Goal: Task Accomplishment & Management: Complete application form

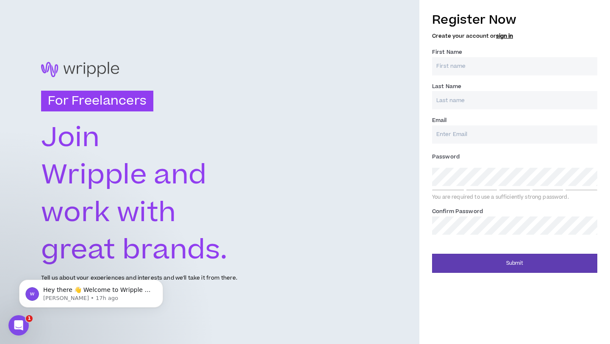
click at [452, 70] on input "First Name *" at bounding box center [514, 66] width 165 height 18
type input "kaleef"
type input "lawal"
type input "[EMAIL_ADDRESS][DOMAIN_NAME]"
type input "lawal"
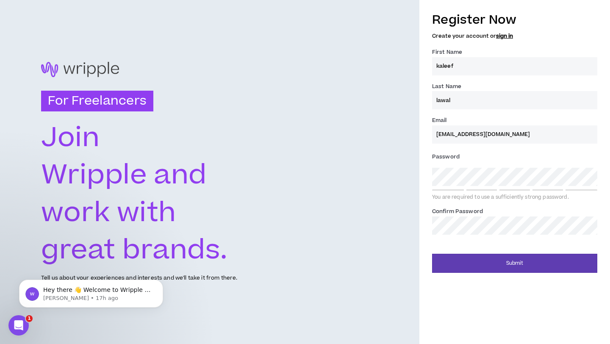
type input "[EMAIL_ADDRESS][DOMAIN_NAME]"
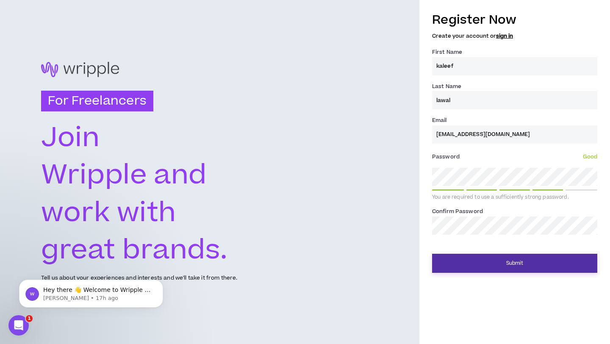
click at [493, 262] on button "Submit" at bounding box center [514, 263] width 165 height 19
click at [482, 265] on button "Submit" at bounding box center [514, 263] width 165 height 19
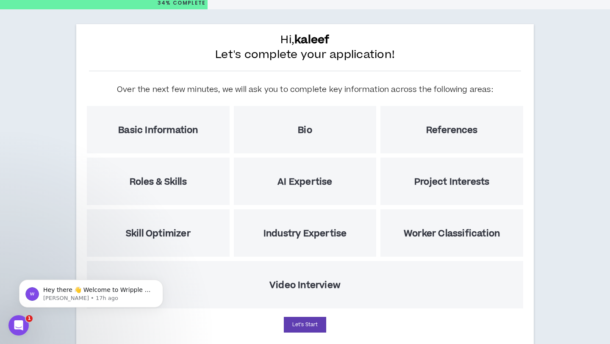
scroll to position [53, 0]
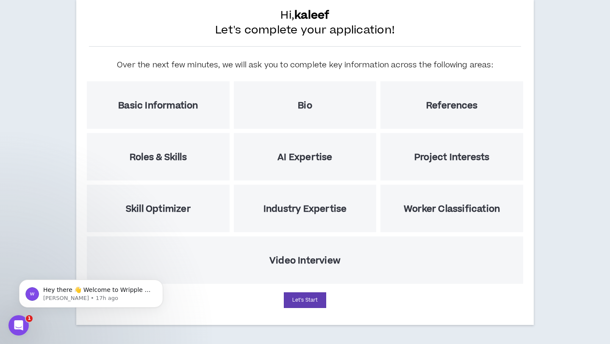
click at [306, 268] on div "Video Interview" at bounding box center [305, 260] width 437 height 47
click at [305, 301] on button "Let's Start" at bounding box center [305, 301] width 42 height 16
select select "US"
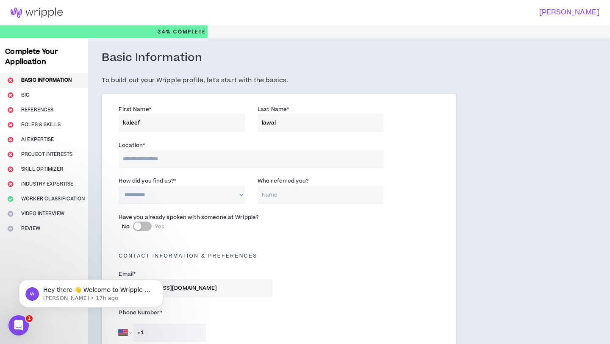
click at [176, 159] on input at bounding box center [251, 159] width 265 height 18
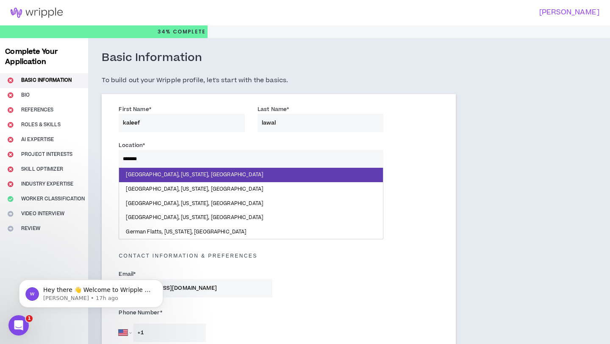
type input "*******"
drag, startPoint x: 167, startPoint y: 161, endPoint x: 110, endPoint y: 152, distance: 57.9
type input "******"
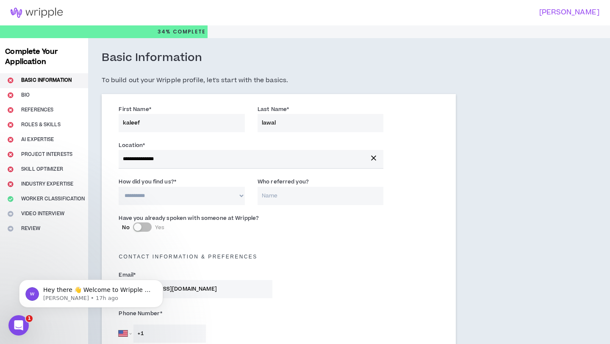
click at [192, 200] on select "**********" at bounding box center [182, 196] width 126 height 18
select select "*"
click at [119, 187] on select "**********" at bounding box center [182, 196] width 126 height 18
click at [290, 195] on input "Who referred you?" at bounding box center [321, 196] width 126 height 18
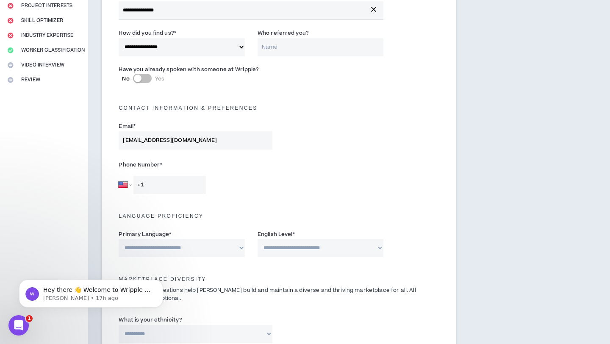
scroll to position [150, 0]
click at [125, 183] on select "[GEOGRAPHIC_DATA] [GEOGRAPHIC_DATA] [GEOGRAPHIC_DATA] [GEOGRAPHIC_DATA] [US_STA…" at bounding box center [125, 184] width 13 height 18
select select "DE"
click at [119, 175] on select "[GEOGRAPHIC_DATA] [GEOGRAPHIC_DATA] [GEOGRAPHIC_DATA] [GEOGRAPHIC_DATA] [US_STA…" at bounding box center [125, 184] width 13 height 18
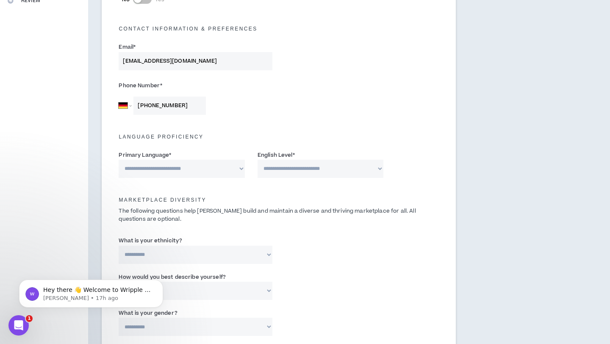
scroll to position [237, 0]
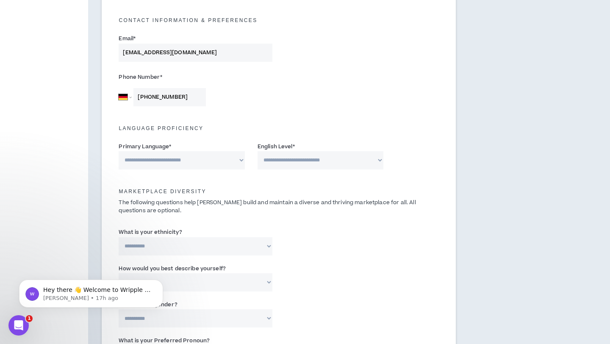
type input "[PHONE_NUMBER]"
click at [202, 158] on select "**********" at bounding box center [182, 160] width 126 height 18
select select "*******"
click at [119, 151] on select "**********" at bounding box center [182, 160] width 126 height 18
click at [301, 156] on select "**********" at bounding box center [321, 160] width 126 height 18
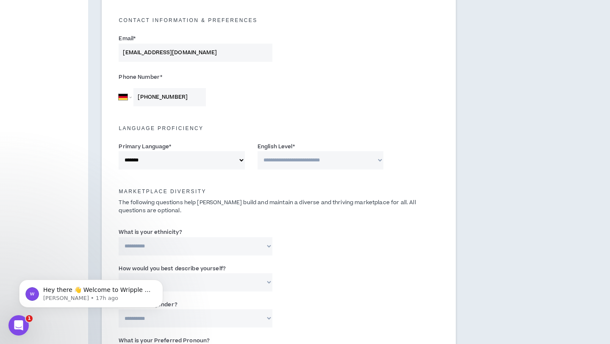
select select "*"
click at [258, 151] on select "**********" at bounding box center [321, 160] width 126 height 18
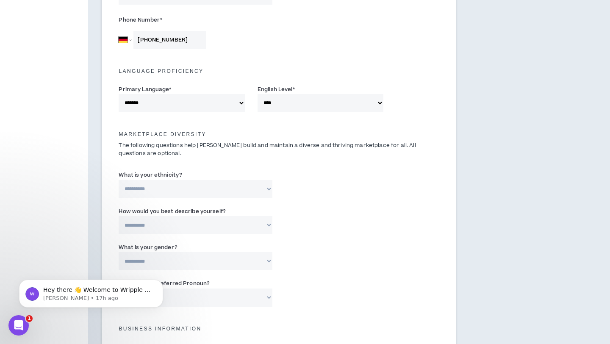
scroll to position [298, 0]
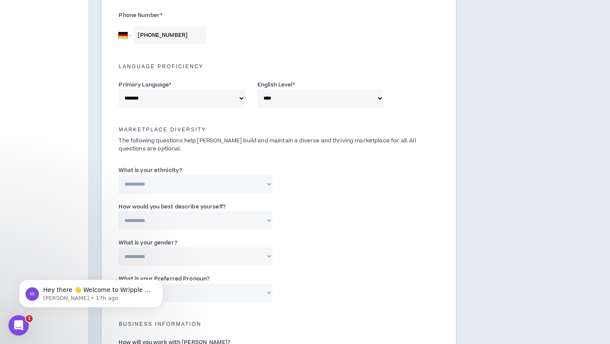
click at [207, 183] on select "**********" at bounding box center [196, 185] width 154 height 18
select select "**********"
click at [119, 176] on select "**********" at bounding box center [196, 185] width 154 height 18
click at [317, 189] on input "Please specify *" at bounding box center [334, 185] width 98 height 18
type input "B"
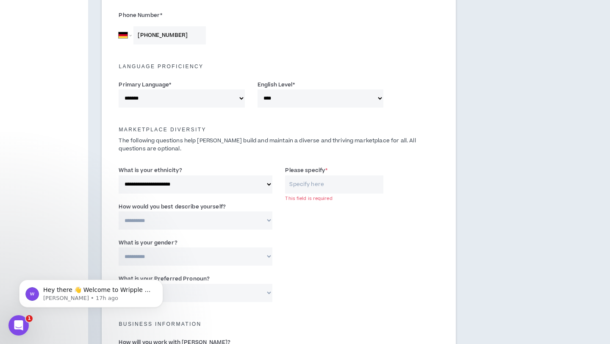
click at [257, 184] on select "**********" at bounding box center [196, 185] width 154 height 18
select select "**********"
click at [119, 176] on select "**********" at bounding box center [196, 185] width 154 height 18
click at [250, 219] on select "**********" at bounding box center [196, 221] width 154 height 18
select select "**********"
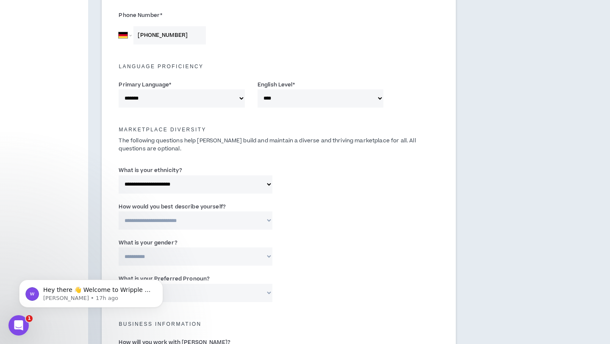
click at [119, 212] on select "**********" at bounding box center [196, 221] width 154 height 18
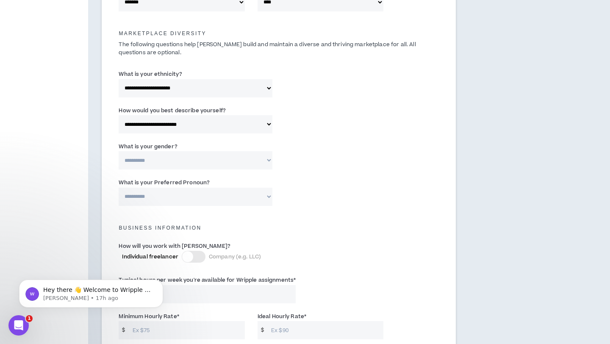
scroll to position [397, 0]
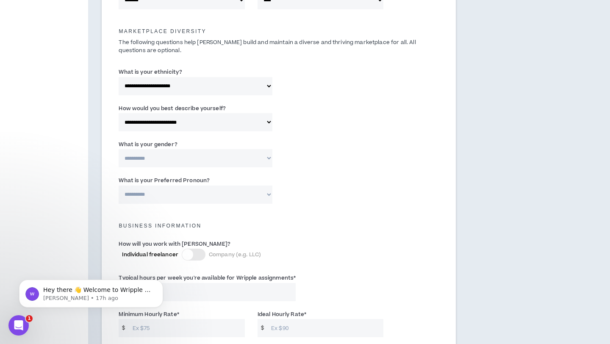
click at [240, 163] on select "**********" at bounding box center [196, 158] width 154 height 18
select select "***"
click at [119, 149] on select "**********" at bounding box center [196, 158] width 154 height 18
click at [233, 195] on select "**********" at bounding box center [196, 195] width 154 height 18
select select "**********"
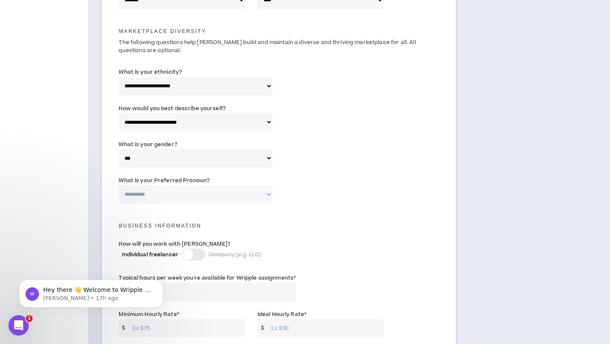
click at [119, 186] on select "**********" at bounding box center [196, 195] width 154 height 18
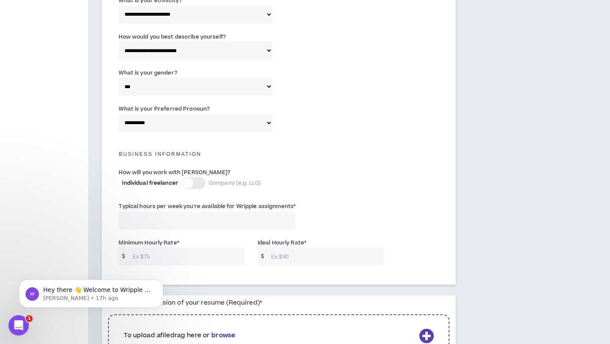
scroll to position [470, 0]
click at [192, 186] on div at bounding box center [194, 182] width 24 height 12
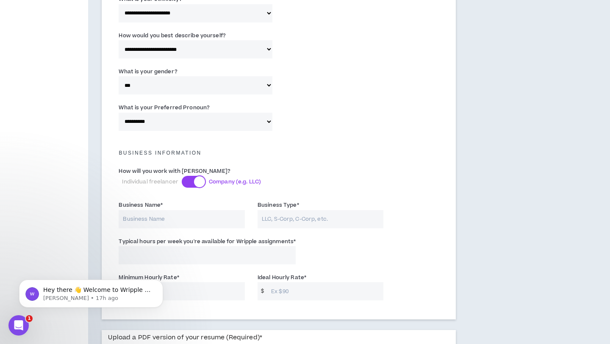
click at [200, 181] on div at bounding box center [199, 181] width 11 height 11
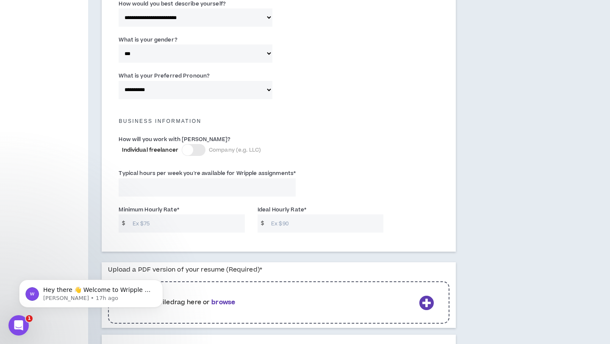
scroll to position [506, 0]
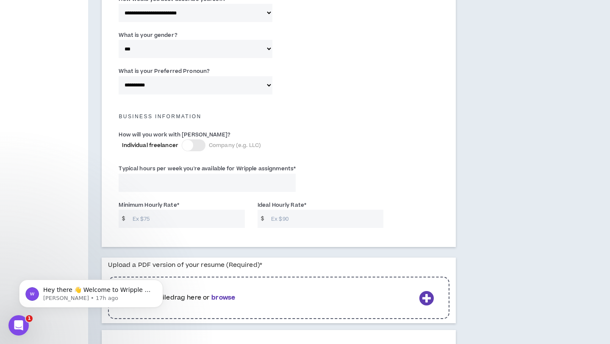
click at [198, 184] on input "Typical hours per week you're available for Wripple assignments *" at bounding box center [207, 183] width 177 height 18
type input "20"
click at [172, 224] on input "Minimum Hourly Rate *" at bounding box center [186, 219] width 117 height 18
type input "8"
click at [295, 220] on input "Ideal Hourly Rate *" at bounding box center [325, 219] width 117 height 18
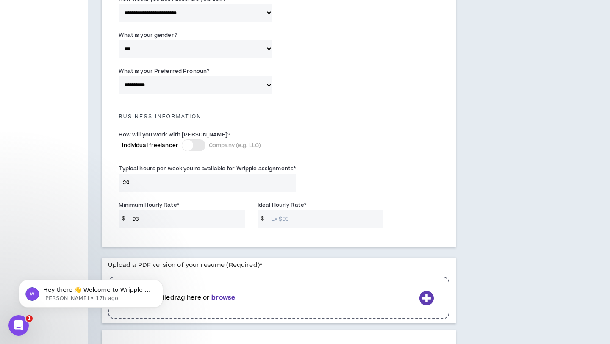
click at [176, 220] on input "93" at bounding box center [186, 219] width 117 height 18
type input "94"
click at [290, 224] on input "Ideal Hourly Rate *" at bounding box center [325, 219] width 117 height 18
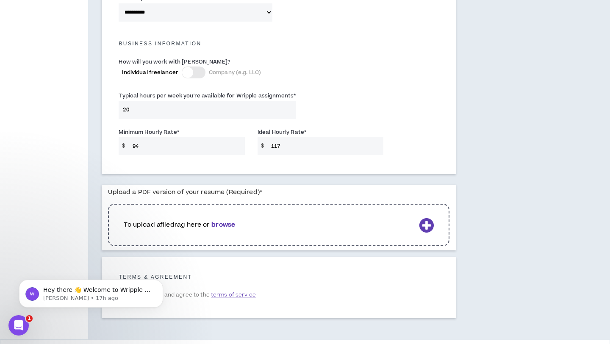
scroll to position [608, 0]
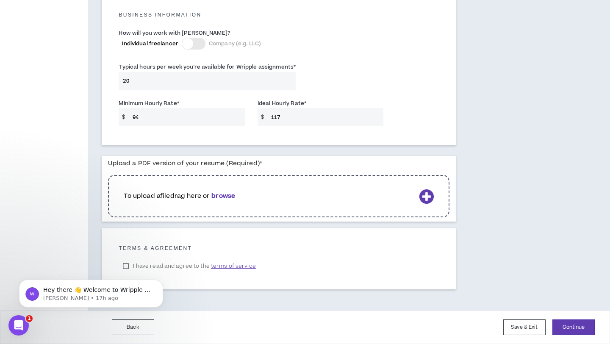
type input "117"
click at [231, 196] on b "browse" at bounding box center [224, 196] width 24 height 9
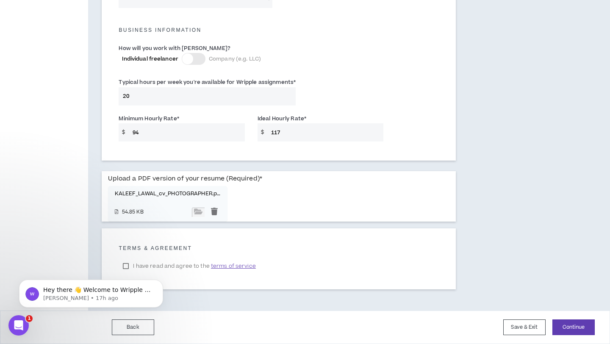
scroll to position [593, 0]
click at [124, 266] on body "Hey there 👋 Welcome to Wripple 🙌 Take a look around! If you have any questions,…" at bounding box center [91, 291] width 163 height 53
click at [124, 265] on body "Hey there 👋 Welcome to Wripple 🙌 Take a look around! If you have any questions,…" at bounding box center [91, 291] width 163 height 53
click html "Hey there 👋 Welcome to Wripple 🙌 Take a look around! If you have any questions,…"
click at [126, 266] on body "Hey there 👋 Welcome to Wripple 🙌 Take a look around! If you have any questions,…" at bounding box center [91, 291] width 163 height 53
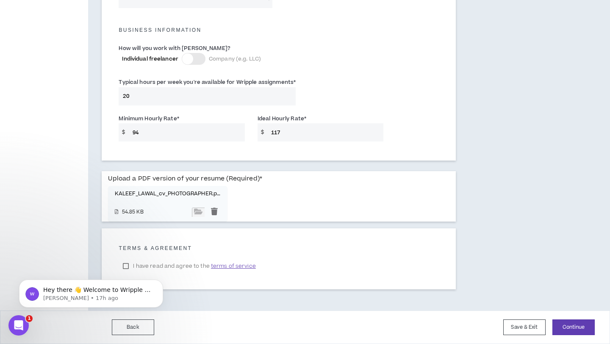
click at [165, 247] on h5 "Terms & Agreement" at bounding box center [279, 248] width 321 height 6
click at [201, 268] on label "I have read and agree to the terms of service" at bounding box center [189, 266] width 141 height 13
click at [567, 326] on button "Continue" at bounding box center [574, 328] width 42 height 16
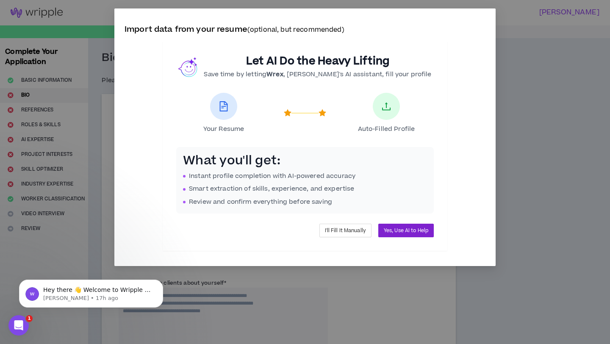
click at [412, 234] on span "Yes, Use AI to Help" at bounding box center [406, 231] width 45 height 8
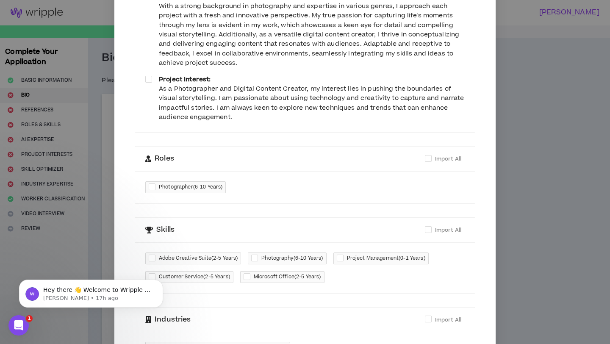
scroll to position [56, 0]
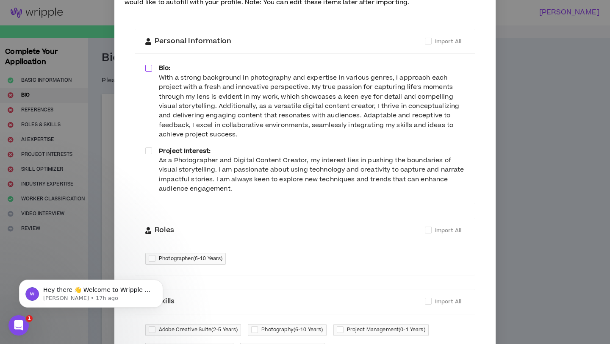
click at [148, 68] on span at bounding box center [148, 68] width 7 height 7
click at [150, 151] on span at bounding box center [148, 151] width 7 height 7
click at [236, 183] on div "As a Photographer and Digital Content Creator, my interest lies in pushing the …" at bounding box center [312, 175] width 306 height 38
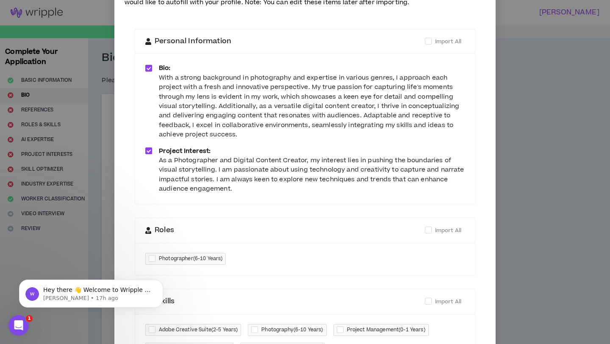
click at [236, 187] on div "As a Photographer and Digital Content Creator, my interest lies in pushing the …" at bounding box center [312, 175] width 306 height 38
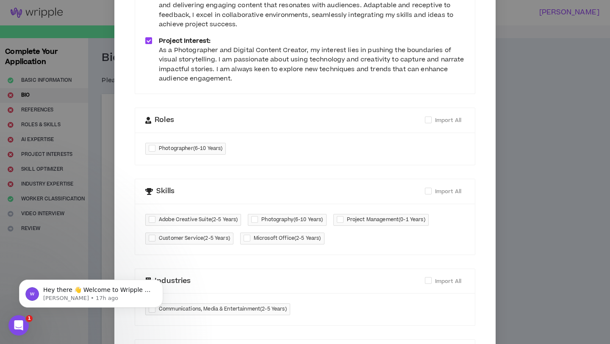
scroll to position [216, 0]
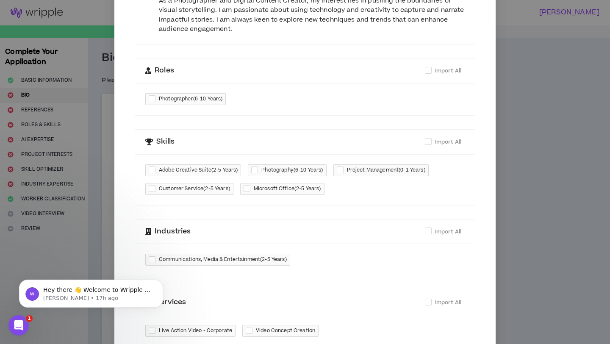
click at [153, 96] on div at bounding box center [154, 100] width 10 height 10
checkbox input "****"
click at [315, 98] on div "Photographer ( 6-10 Years )" at bounding box center [305, 99] width 340 height 32
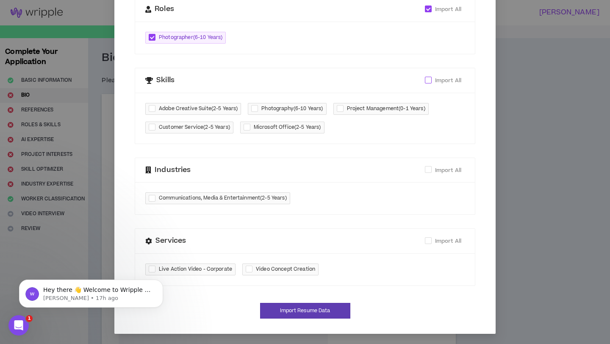
click at [430, 80] on span at bounding box center [428, 80] width 7 height 7
checkbox input "****"
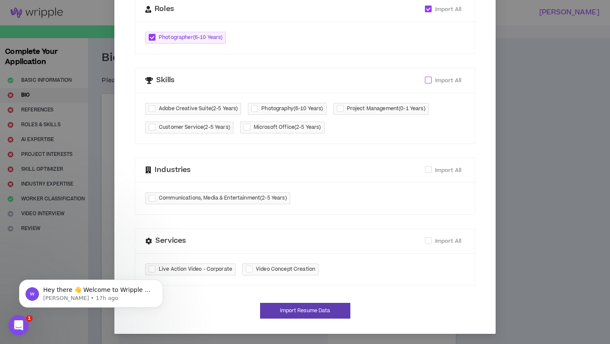
checkbox input "****"
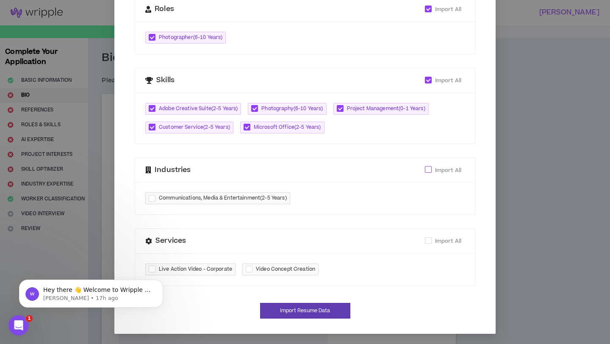
click at [429, 169] on span at bounding box center [428, 169] width 7 height 7
checkbox input "****"
click at [429, 241] on span at bounding box center [428, 240] width 7 height 7
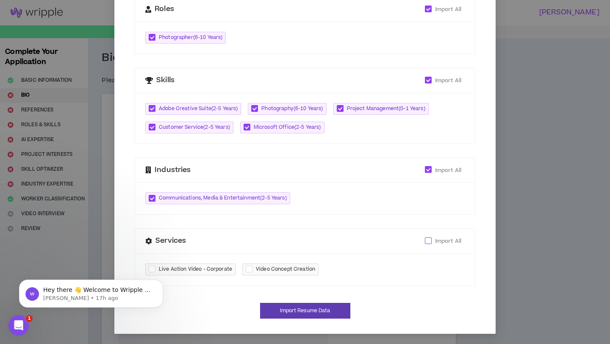
checkbox input "****"
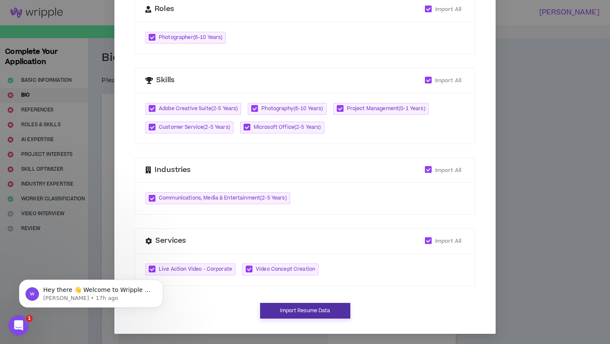
click at [322, 312] on button "Import Resume Data" at bounding box center [305, 311] width 90 height 16
type textarea "**********"
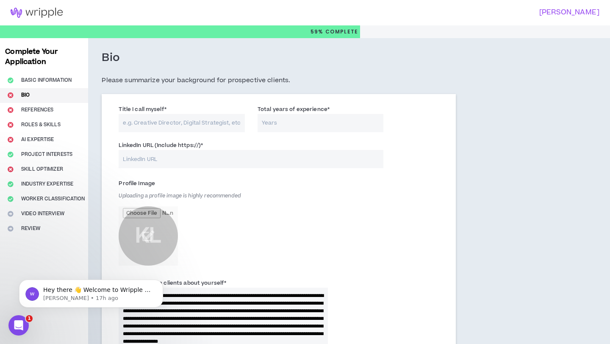
click at [154, 121] on input "Title I call myself *" at bounding box center [182, 123] width 126 height 18
type input "Photographer and visual creator"
click at [287, 126] on input "Total years of experience *" at bounding box center [321, 123] width 126 height 18
type input "10"
click at [257, 158] on input "LinkedIn URL (Include https://) *" at bounding box center [251, 159] width 265 height 18
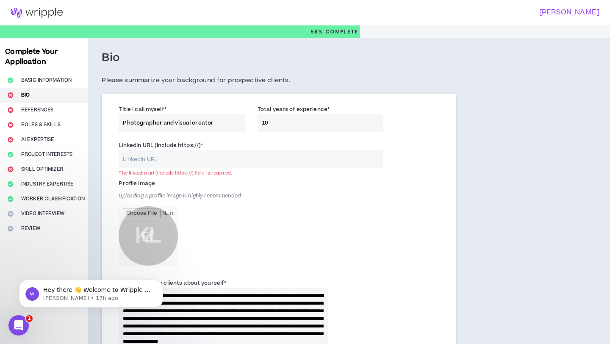
click at [207, 155] on input "LinkedIn URL (Include https://) *" at bounding box center [251, 159] width 265 height 18
paste input "[URL][DOMAIN_NAME]"
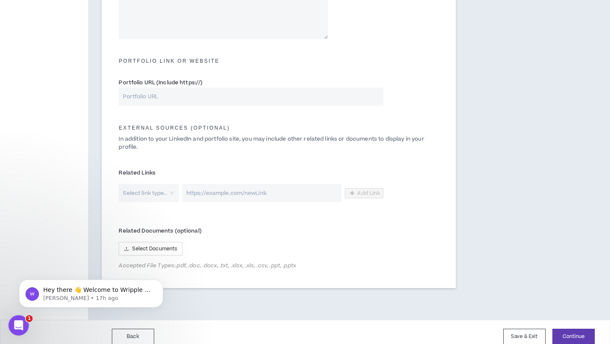
scroll to position [358, 0]
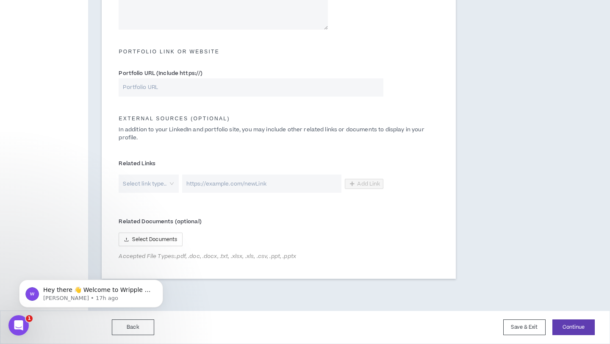
type input "[URL][DOMAIN_NAME]"
click at [224, 88] on input "Portfolio URL (Include https://)" at bounding box center [251, 87] width 265 height 18
click at [164, 92] on input "Portfolio URL (Include https://)" at bounding box center [251, 87] width 265 height 18
paste input "[URL][DOMAIN_NAME]"
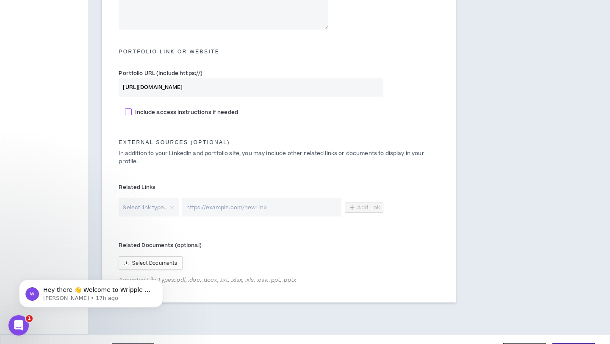
type input "[URL][DOMAIN_NAME]"
click at [155, 112] on span "Include access instructions if needed" at bounding box center [186, 113] width 109 height 8
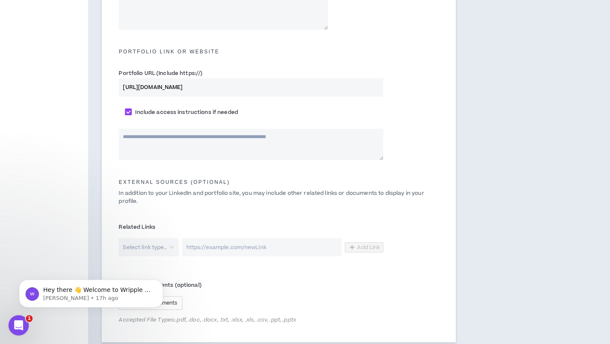
click at [155, 112] on span "Include access instructions if needed" at bounding box center [186, 113] width 109 height 8
checkbox input "*****"
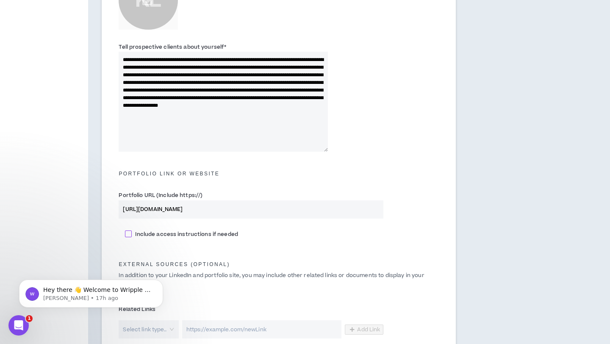
scroll to position [382, 0]
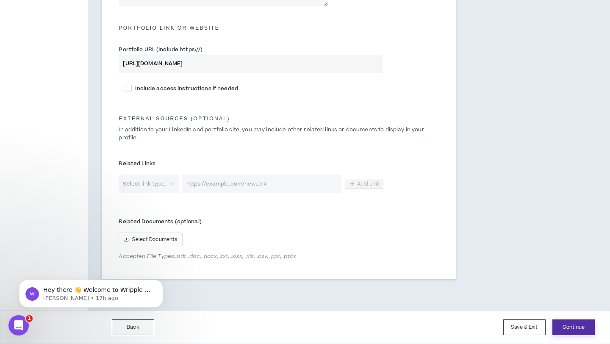
click at [566, 326] on button "Continue" at bounding box center [574, 328] width 42 height 16
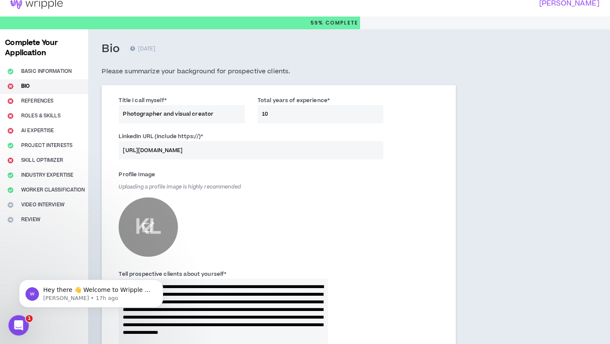
scroll to position [0, 0]
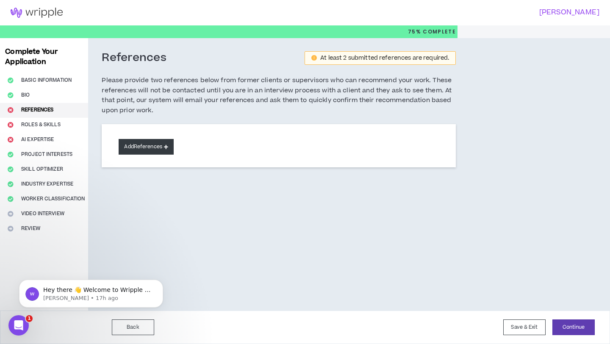
click at [153, 149] on button "Add References" at bounding box center [146, 147] width 55 height 16
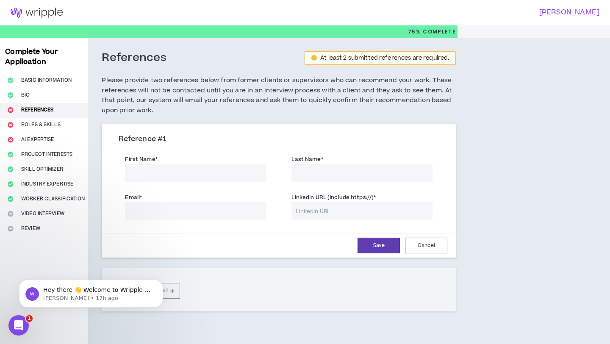
scroll to position [43, 0]
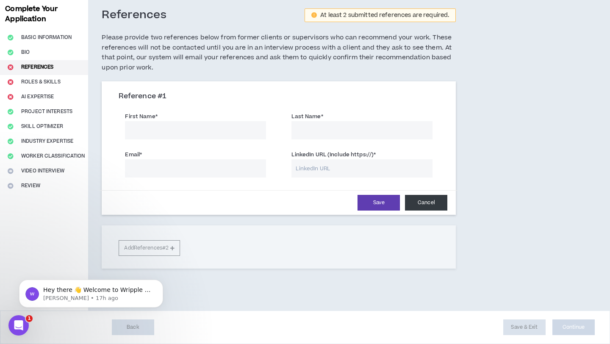
click at [420, 205] on button "Cancel" at bounding box center [426, 203] width 42 height 16
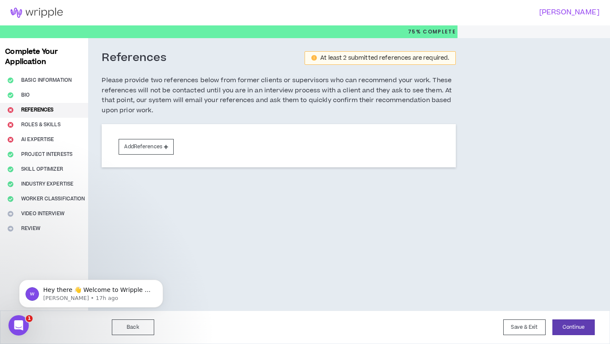
click at [61, 126] on div "Complete Your Application Basic Information Bio References Roles & Skills AI Ex…" at bounding box center [44, 174] width 88 height 273
click at [569, 331] on button "Continue" at bounding box center [574, 328] width 42 height 16
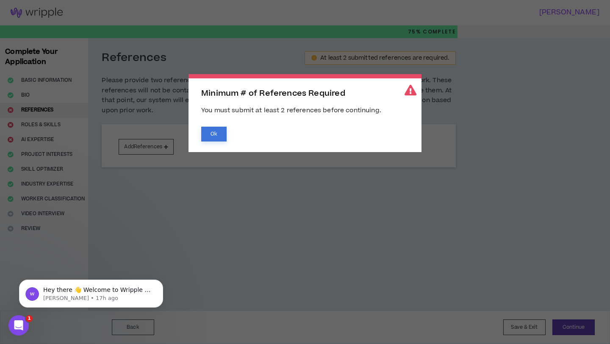
click at [215, 136] on button "Ok" at bounding box center [213, 134] width 25 height 15
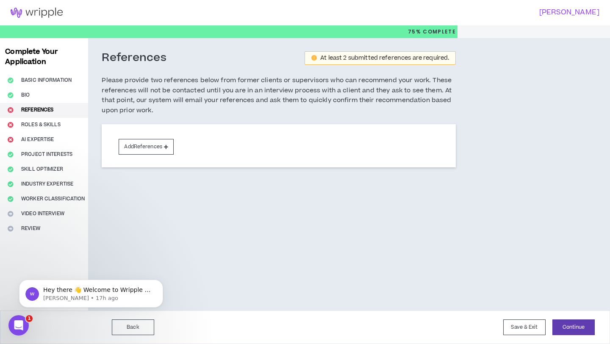
click at [45, 121] on div "Complete Your Application Basic Information Bio References Roles & Skills AI Ex…" at bounding box center [44, 174] width 88 height 273
click at [45, 128] on div "Complete Your Application Basic Information Bio References Roles & Skills AI Ex…" at bounding box center [44, 174] width 88 height 273
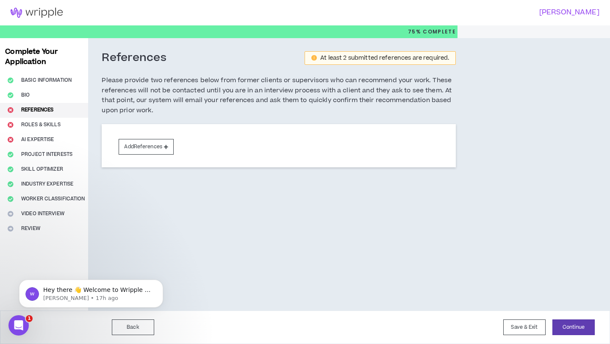
click at [36, 119] on div "Complete Your Application Basic Information Bio References Roles & Skills AI Ex…" at bounding box center [44, 174] width 88 height 273
click at [161, 143] on button "Add References" at bounding box center [146, 147] width 55 height 16
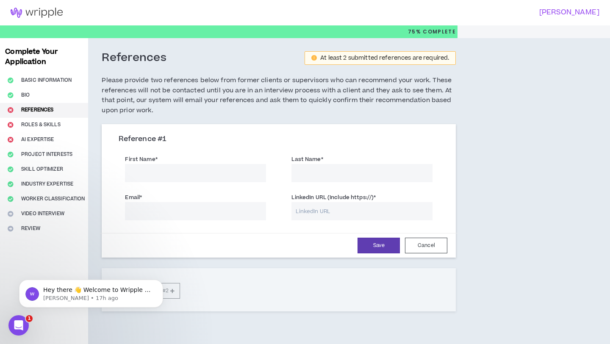
click at [209, 169] on input "First Name *" at bounding box center [195, 173] width 141 height 18
type input "[DEMOGRAPHIC_DATA]"
click at [333, 172] on input "Last Name *" at bounding box center [362, 173] width 141 height 18
type input "[PERSON_NAME]"
click at [223, 211] on input "Email *" at bounding box center [195, 211] width 141 height 18
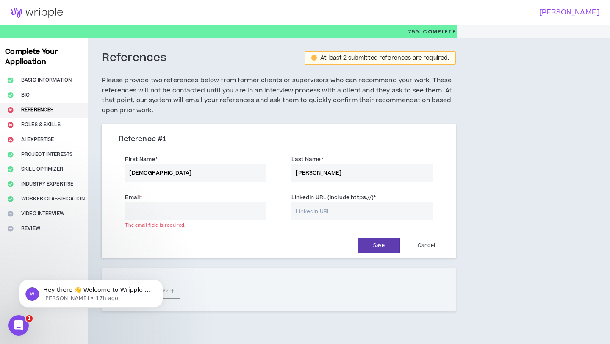
click at [170, 211] on input "Email *" at bounding box center [195, 211] width 141 height 18
paste input "[EMAIL_ADDRESS][PERSON_NAME][DOMAIN_NAME]"
type input "[EMAIL_ADDRESS][PERSON_NAME][DOMAIN_NAME]"
click at [342, 213] on input "LinkedIn URL (Include https://) *" at bounding box center [362, 211] width 141 height 18
click at [316, 209] on input "LinkedIn URL (Include https://) *" at bounding box center [362, 211] width 141 height 18
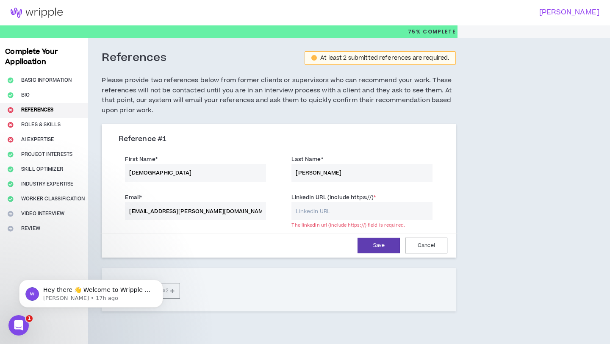
paste input "[URL][DOMAIN_NAME][PERSON_NAME]"
type input "[URL][DOMAIN_NAME][PERSON_NAME]"
click at [386, 244] on button "Save" at bounding box center [379, 246] width 42 height 16
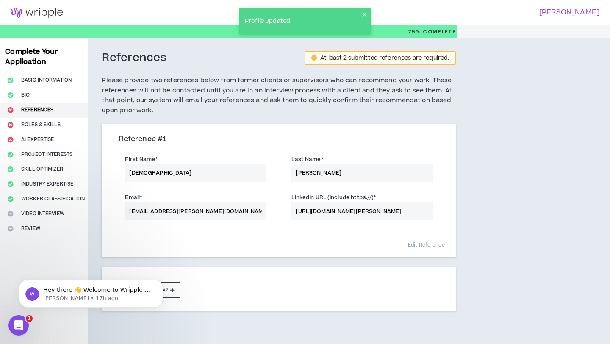
scroll to position [42, 0]
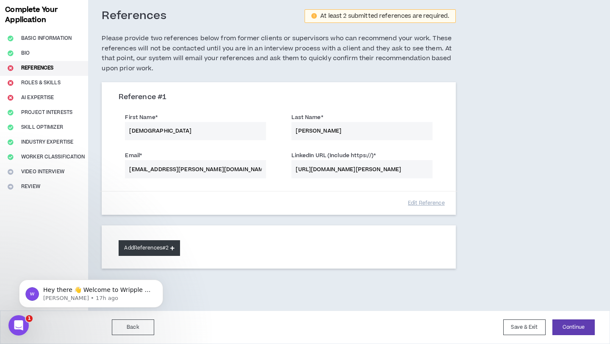
click at [164, 250] on button "Add References #2" at bounding box center [149, 248] width 61 height 16
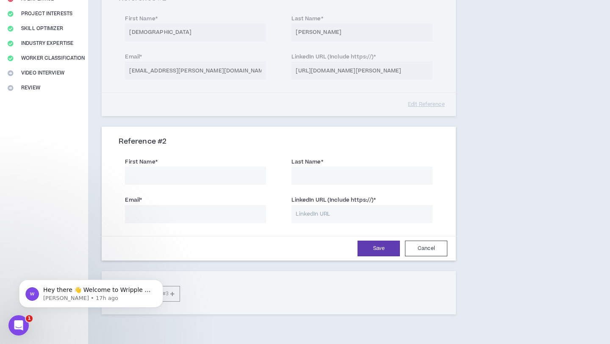
scroll to position [147, 0]
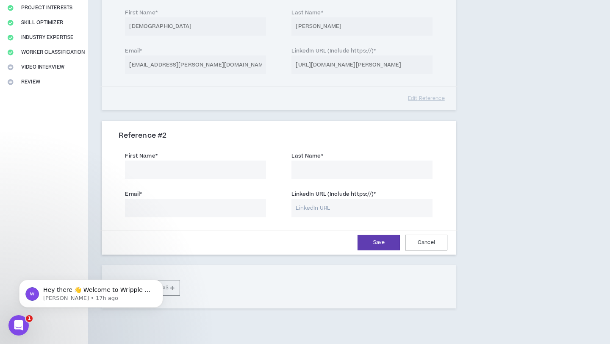
click at [155, 172] on input "First Name *" at bounding box center [195, 170] width 141 height 18
click at [156, 165] on input "First Name *" at bounding box center [195, 170] width 141 height 18
type input "[PERSON_NAME]"
click at [319, 179] on div "First Name * [PERSON_NAME] Last Name *" at bounding box center [278, 166] width 333 height 38
click at [314, 171] on input "Last Name *" at bounding box center [362, 170] width 141 height 18
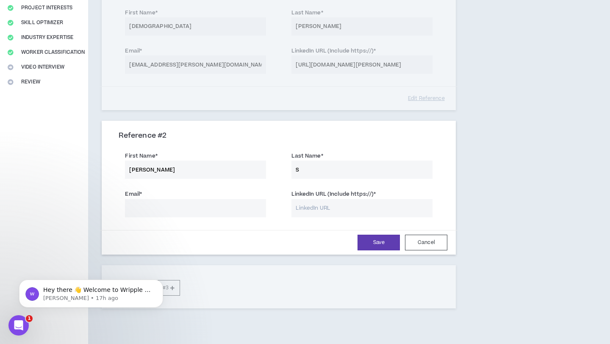
click at [312, 167] on input "S" at bounding box center [362, 170] width 141 height 18
type input "[PERSON_NAME]"
click at [226, 207] on input "Email *" at bounding box center [195, 208] width 141 height 18
click at [333, 207] on input "LinkedIn URL (Include https://) *" at bounding box center [362, 208] width 141 height 18
click at [319, 210] on input "LinkedIn URL (Include https://) *" at bounding box center [362, 208] width 141 height 18
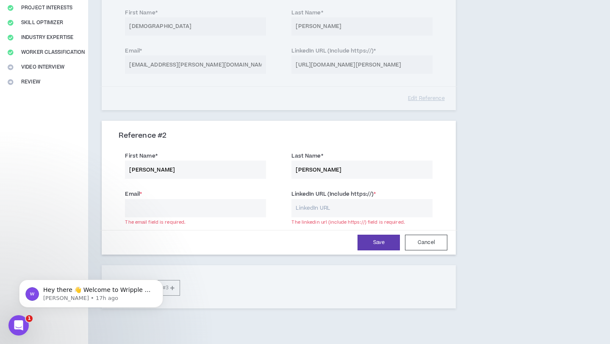
paste input "[URL][DOMAIN_NAME][PERSON_NAME]"
type input "[URL][DOMAIN_NAME][PERSON_NAME]"
click at [205, 207] on input "Email *" at bounding box center [195, 208] width 141 height 18
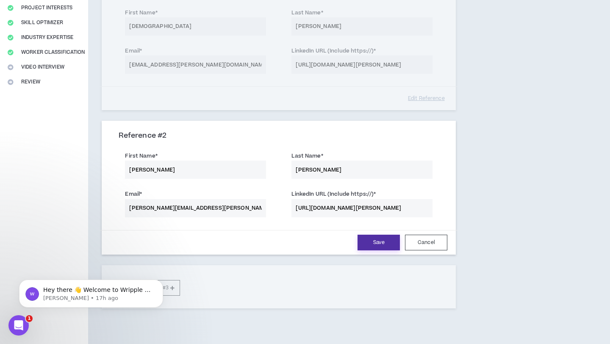
type input "[PERSON_NAME][EMAIL_ADDRESS][PERSON_NAME][DOMAIN_NAME]"
click at [384, 244] on button "Save" at bounding box center [379, 243] width 42 height 16
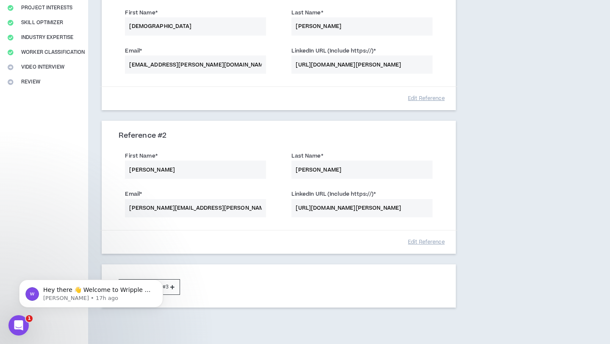
scroll to position [185, 0]
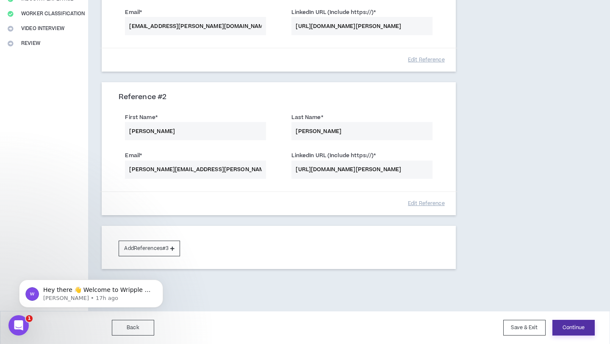
click at [577, 330] on button "Continue" at bounding box center [574, 328] width 42 height 16
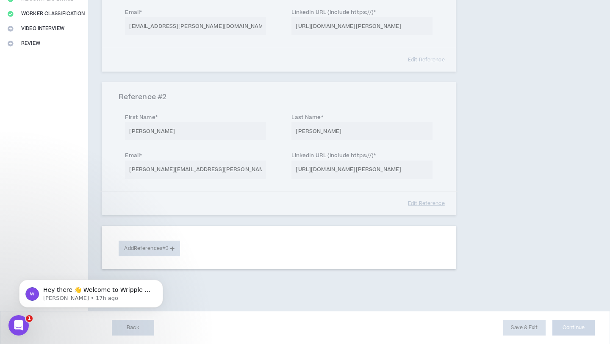
select select "**"
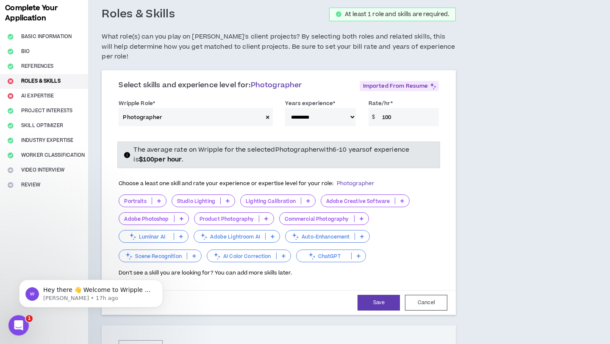
scroll to position [45, 0]
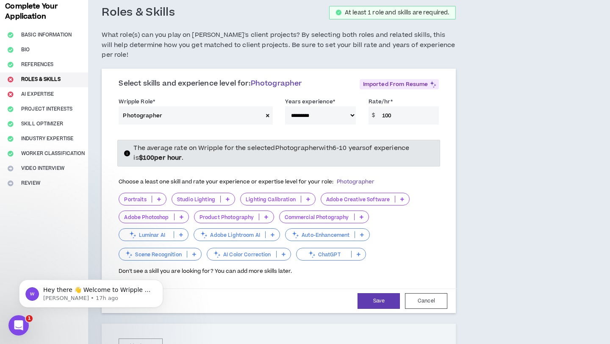
click at [129, 151] on icon "info-circle" at bounding box center [127, 154] width 6 height 6
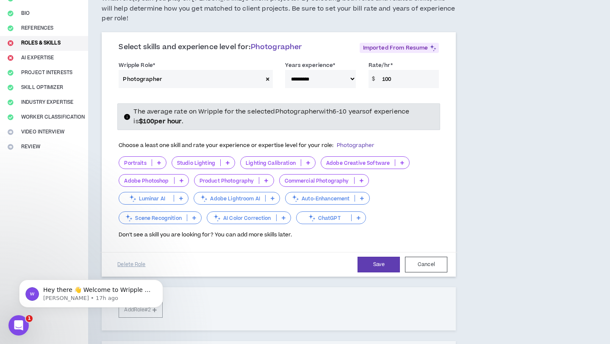
scroll to position [87, 0]
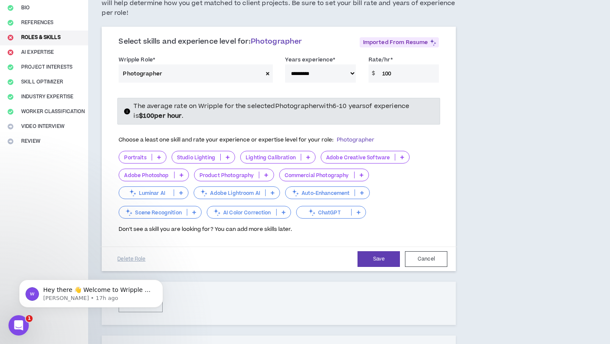
click at [160, 155] on icon at bounding box center [159, 157] width 4 height 4
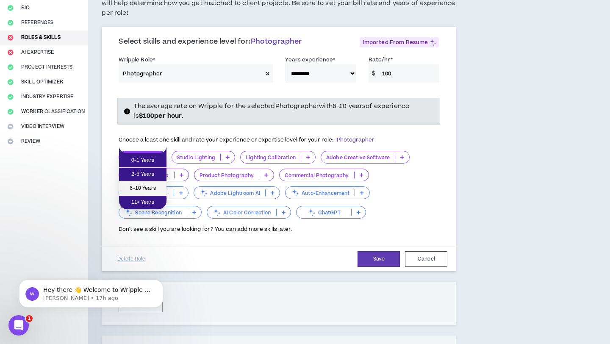
click at [152, 183] on li "6-10 Years" at bounding box center [142, 189] width 47 height 14
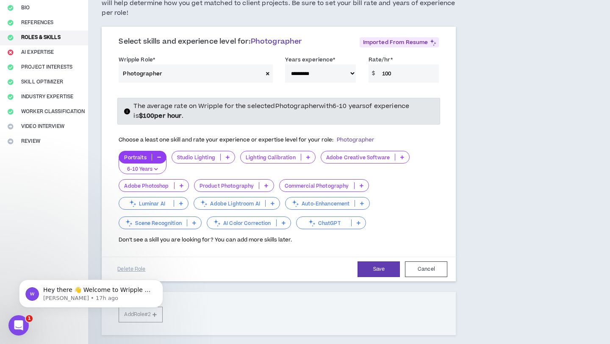
click at [225, 154] on p at bounding box center [228, 157] width 14 height 7
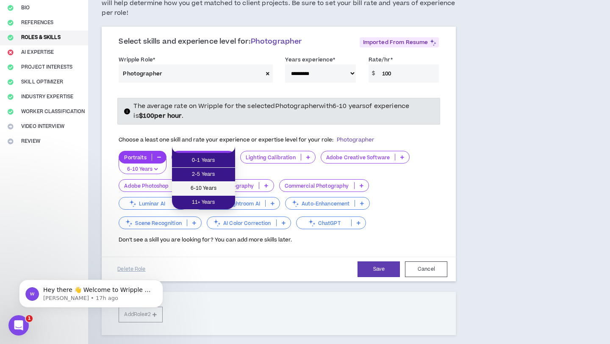
click at [211, 190] on span "6-10 Years" at bounding box center [203, 188] width 53 height 9
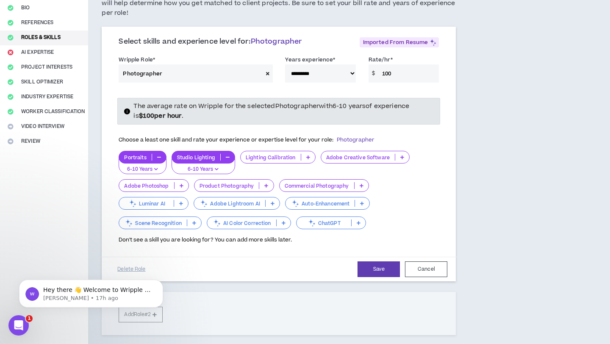
click at [307, 155] on icon at bounding box center [309, 157] width 4 height 4
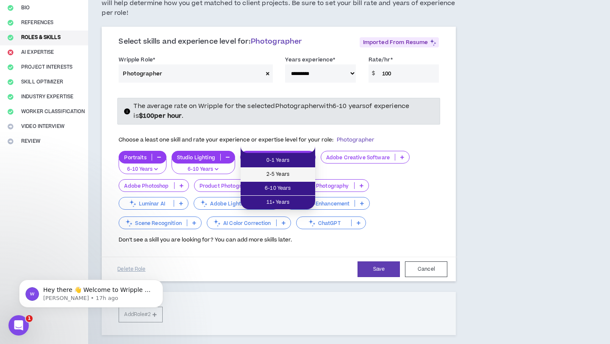
click at [290, 176] on span "2-5 Years" at bounding box center [278, 174] width 64 height 9
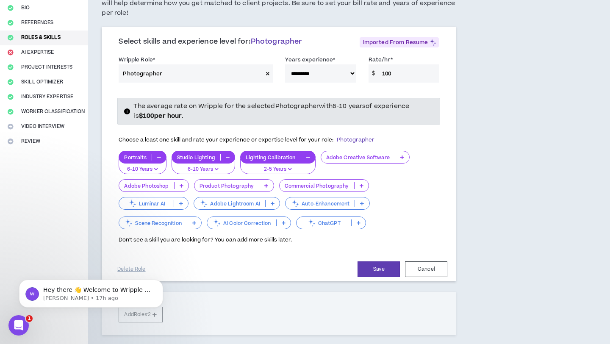
click at [398, 154] on p at bounding box center [403, 157] width 14 height 7
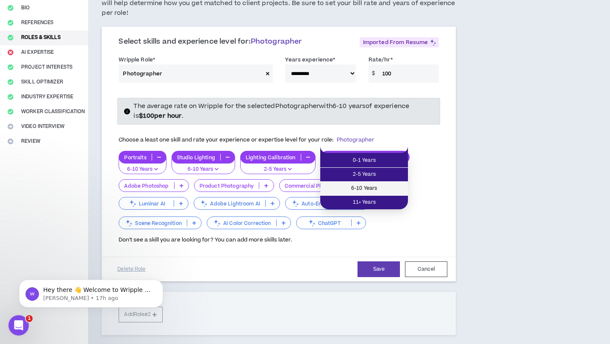
click at [377, 187] on span "6-10 Years" at bounding box center [365, 188] width 78 height 9
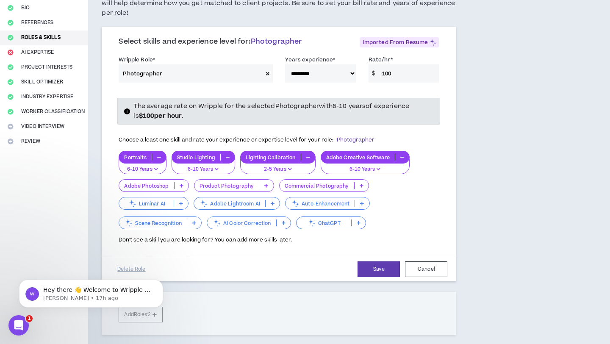
click at [181, 184] on icon at bounding box center [182, 186] width 4 height 4
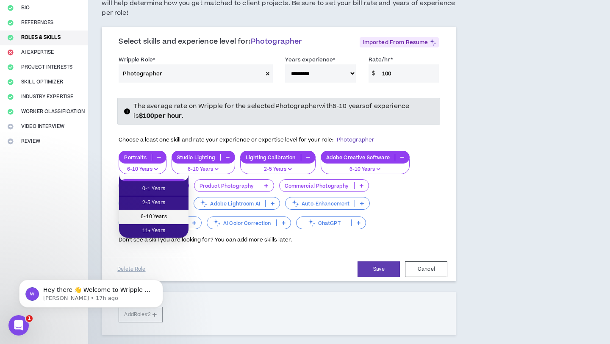
click at [157, 215] on span "6-10 Years" at bounding box center [153, 216] width 59 height 9
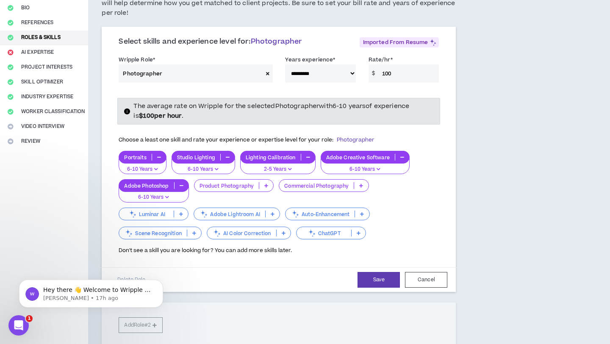
click at [263, 182] on p at bounding box center [266, 185] width 14 height 7
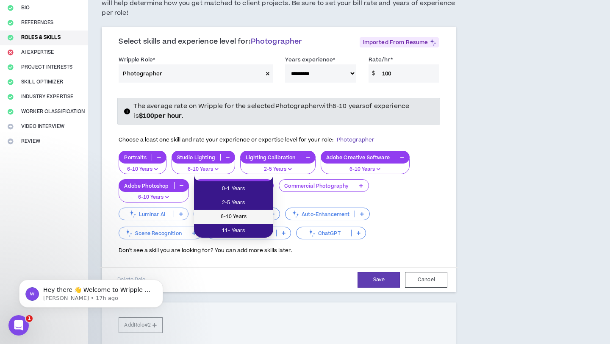
click at [245, 215] on span "6-10 Years" at bounding box center [233, 216] width 69 height 9
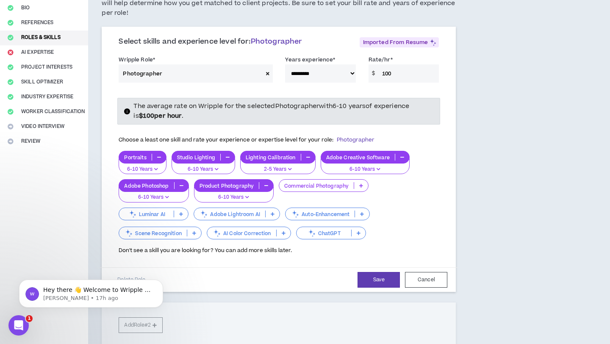
click at [360, 184] on icon at bounding box center [362, 186] width 4 height 4
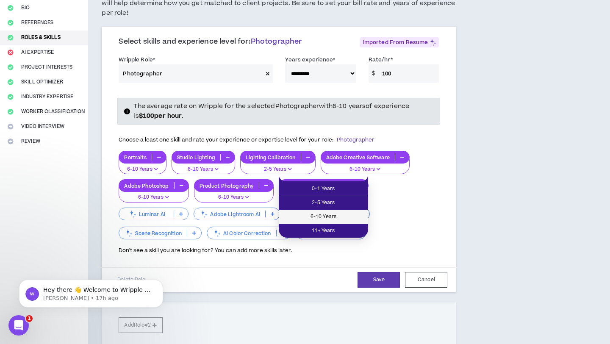
click at [337, 216] on span "6-10 Years" at bounding box center [323, 216] width 79 height 9
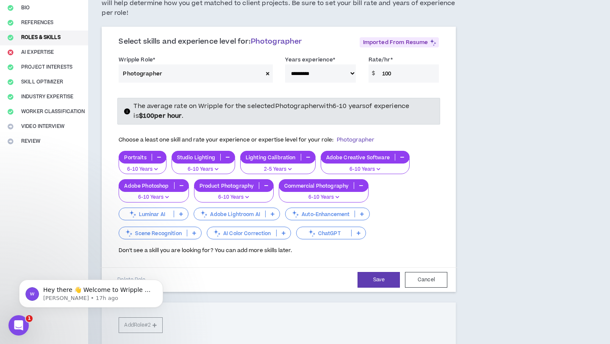
click at [275, 211] on p at bounding box center [273, 214] width 14 height 7
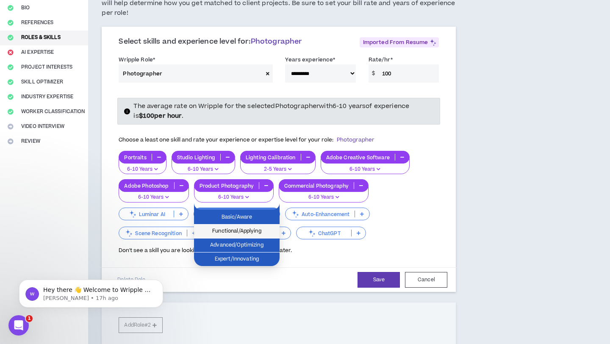
click at [262, 232] on span "Functional/Applying" at bounding box center [236, 231] width 75 height 9
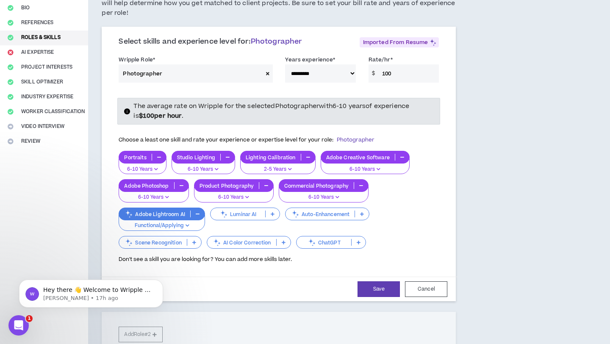
click at [361, 240] on icon at bounding box center [359, 242] width 4 height 4
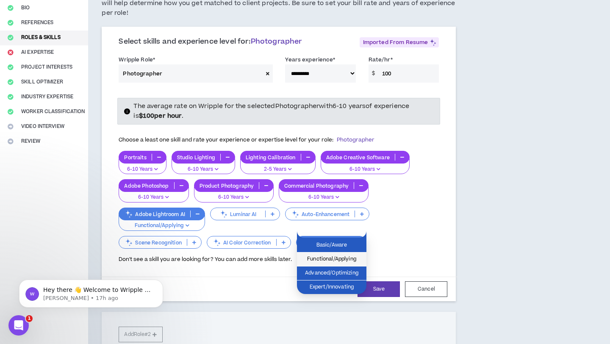
click at [353, 259] on span "Functional/Applying" at bounding box center [331, 259] width 59 height 9
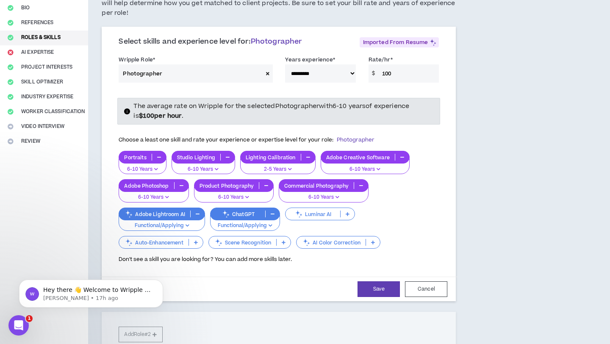
click at [286, 240] on icon at bounding box center [284, 242] width 4 height 4
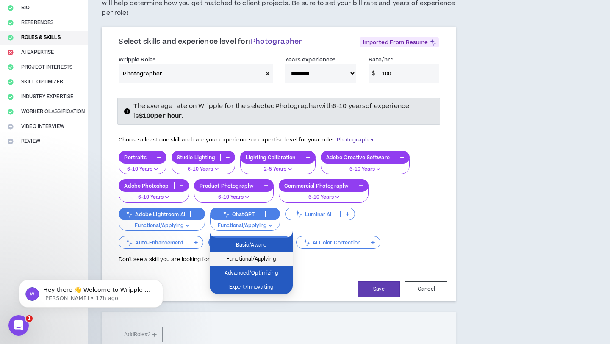
click at [276, 260] on span "Functional/Applying" at bounding box center [251, 259] width 73 height 9
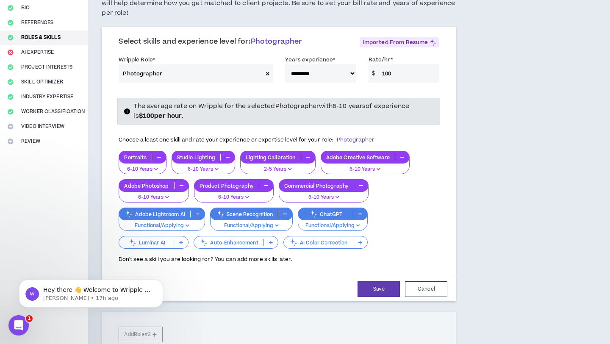
click at [362, 240] on icon at bounding box center [361, 242] width 4 height 4
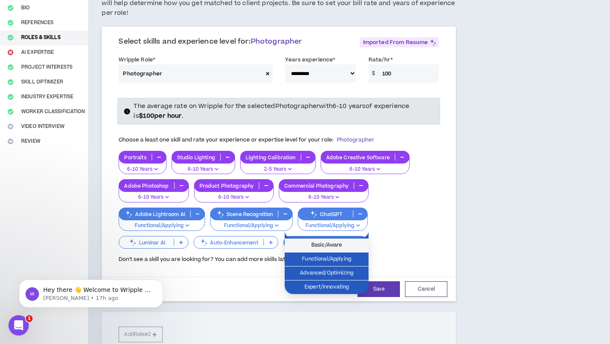
click at [354, 243] on span "Basic/Aware" at bounding box center [327, 245] width 74 height 9
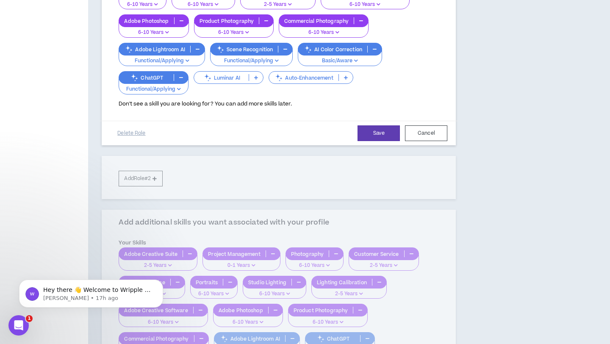
scroll to position [244, 0]
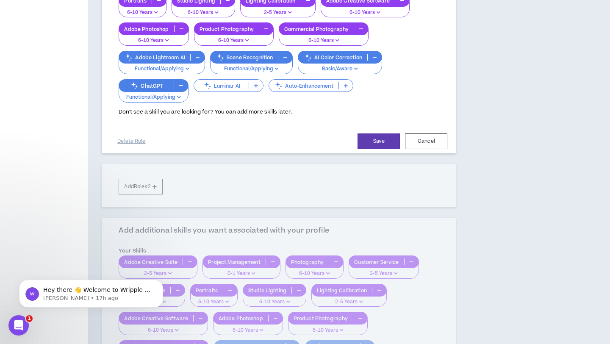
click at [135, 177] on div "**********" at bounding box center [279, 38] width 354 height 337
click at [368, 134] on button "Save" at bounding box center [379, 142] width 42 height 16
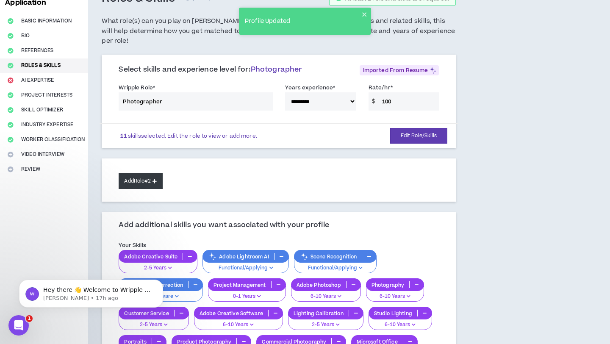
scroll to position [64, 0]
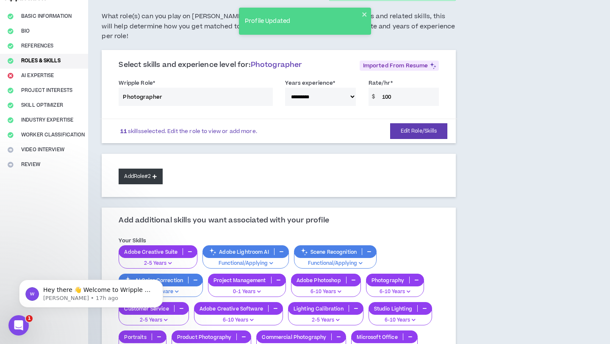
click at [149, 169] on button "Add Role #2" at bounding box center [141, 177] width 44 height 16
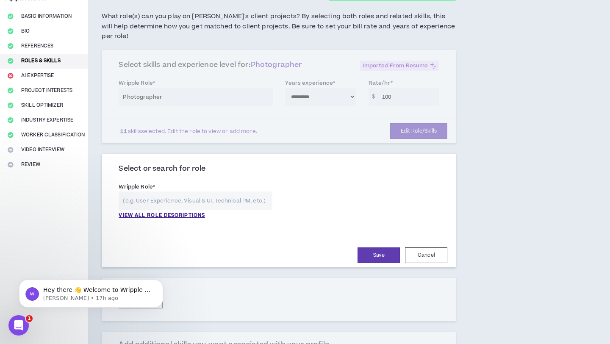
click at [161, 193] on input "text" at bounding box center [196, 201] width 154 height 18
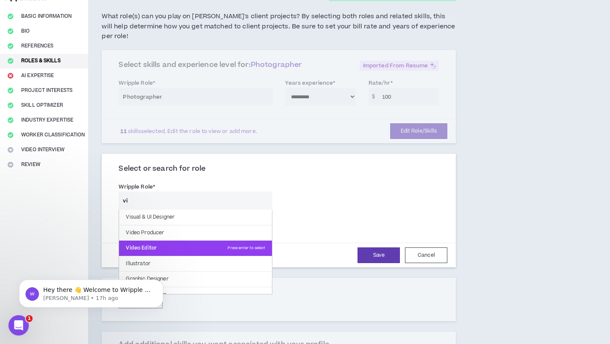
click at [168, 241] on p "Video Editor Press enter to select" at bounding box center [195, 248] width 153 height 15
type input "Video Editor"
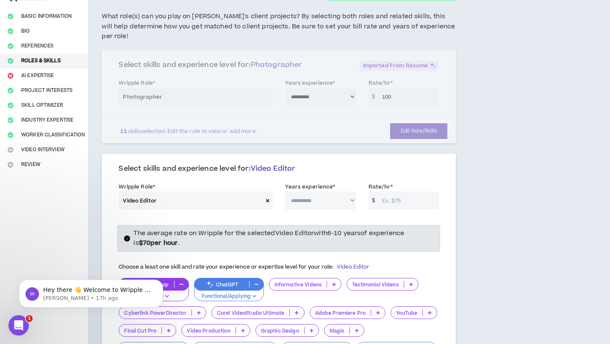
click at [346, 192] on select "**********" at bounding box center [320, 201] width 71 height 18
select select "**"
click at [285, 192] on select "**********" at bounding box center [320, 201] width 71 height 18
click at [395, 195] on input "Rate/hr *" at bounding box center [408, 201] width 61 height 18
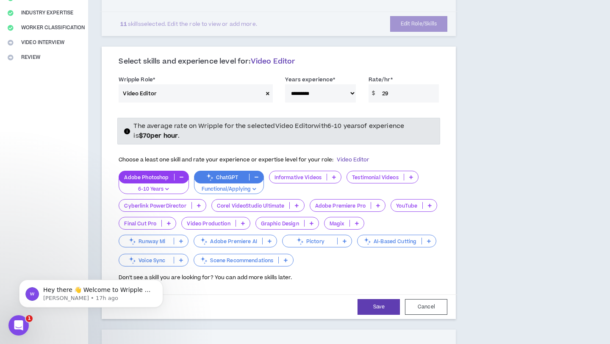
scroll to position [184, 0]
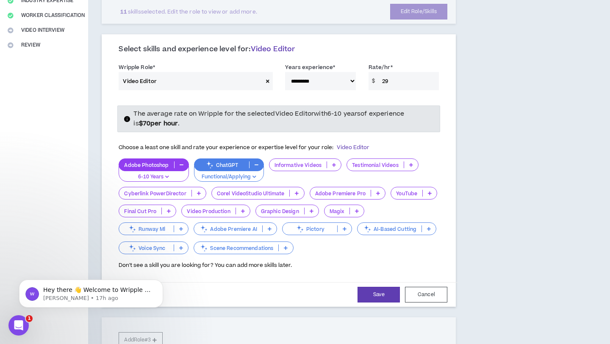
type input "29"
click at [410, 163] on icon at bounding box center [412, 165] width 4 height 4
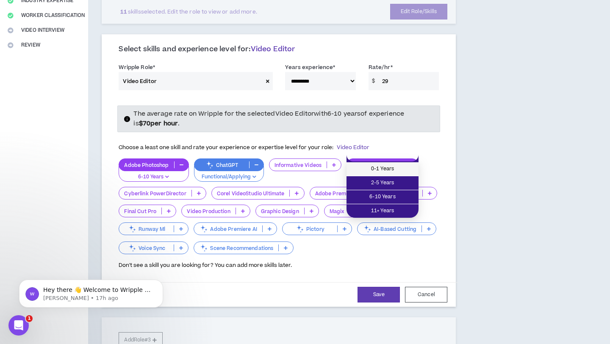
click at [396, 170] on span "0-1 Years" at bounding box center [383, 168] width 62 height 9
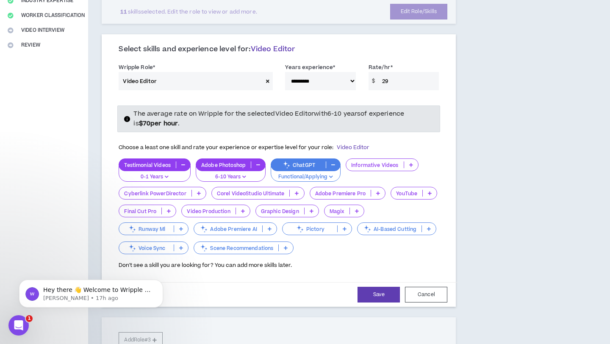
click at [409, 162] on p at bounding box center [411, 165] width 14 height 7
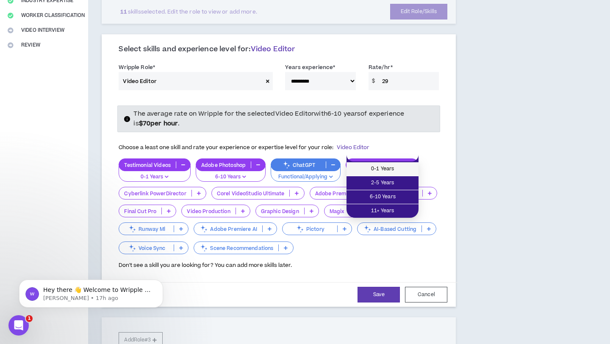
click at [395, 168] on span "0-1 Years" at bounding box center [383, 168] width 62 height 9
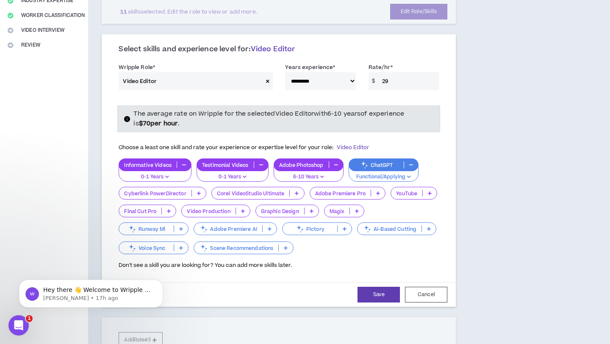
click at [380, 190] on p at bounding box center [378, 193] width 14 height 7
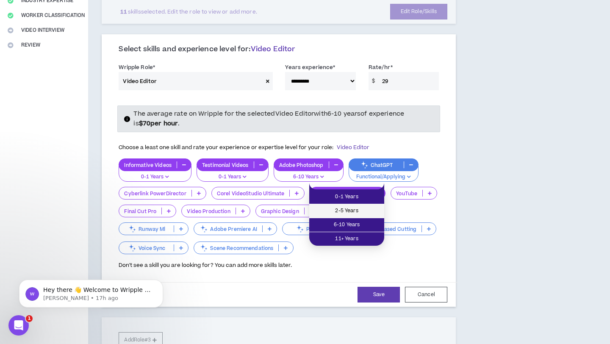
click at [370, 205] on li "2-5 Years" at bounding box center [346, 211] width 75 height 14
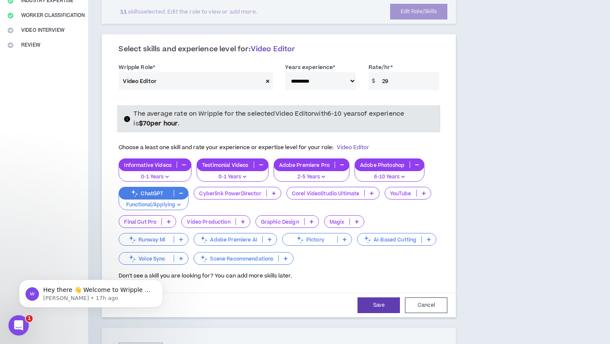
click at [243, 220] on icon at bounding box center [243, 222] width 4 height 4
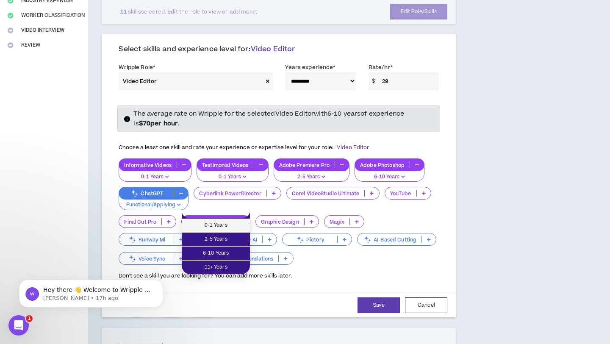
click at [238, 226] on span "0-1 Years" at bounding box center [216, 225] width 58 height 9
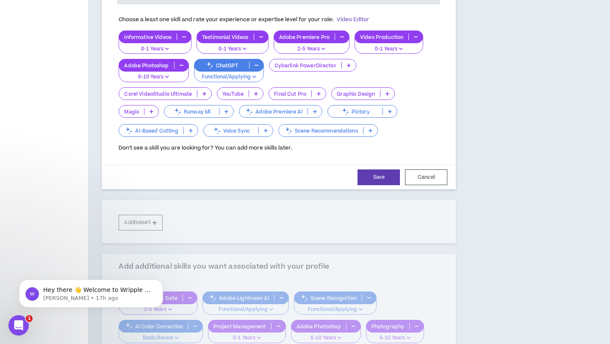
scroll to position [319, 0]
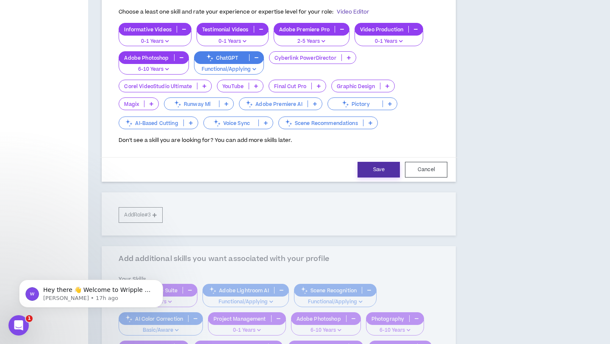
click at [390, 162] on button "Save" at bounding box center [379, 170] width 42 height 16
select select "**"
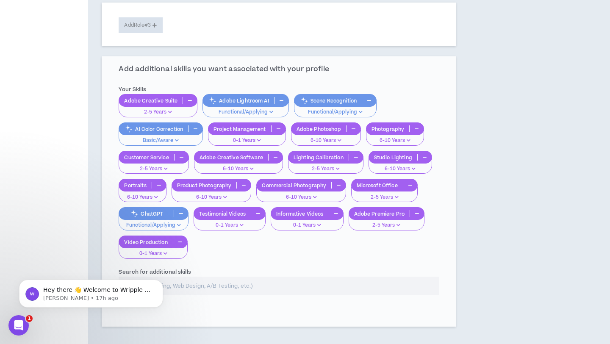
scroll to position [367, 0]
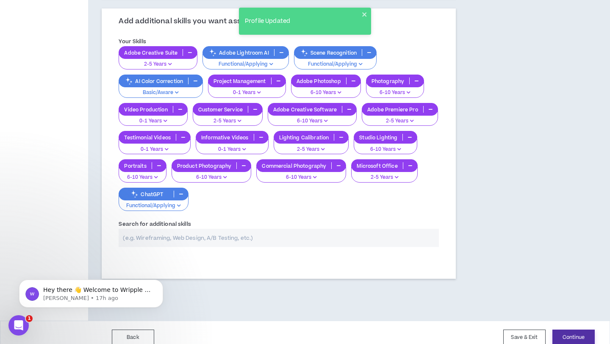
click at [565, 330] on button "Continue" at bounding box center [574, 338] width 42 height 16
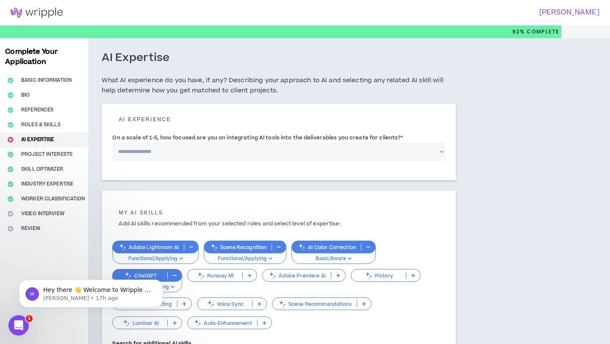
click at [202, 152] on select "**********" at bounding box center [278, 152] width 333 height 18
click at [112, 143] on select "**********" at bounding box center [278, 152] width 333 height 18
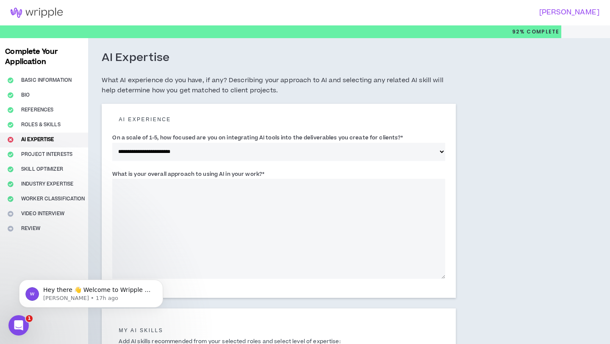
click at [196, 188] on textarea "What is your overall approach to using AI in your work? *" at bounding box center [278, 229] width 333 height 100
click at [211, 152] on select "**********" at bounding box center [278, 152] width 333 height 18
select select "*"
click at [112, 143] on select "**********" at bounding box center [278, 152] width 333 height 18
click at [203, 201] on textarea "What is your overall approach to using AI in your work? *" at bounding box center [278, 229] width 333 height 100
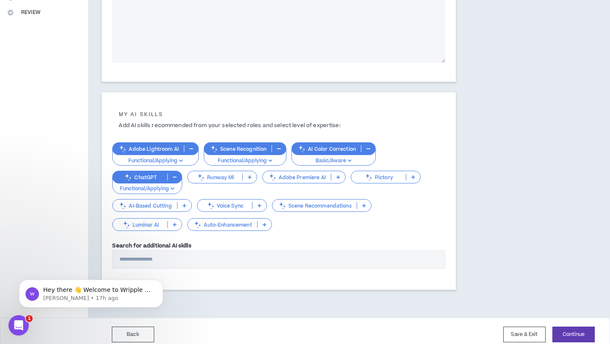
scroll to position [223, 0]
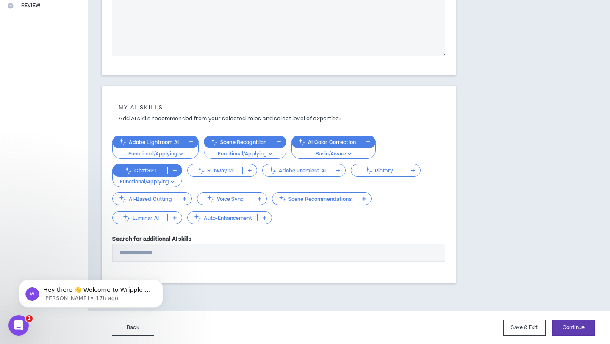
type textarea "**********"
click at [248, 170] on icon at bounding box center [250, 170] width 4 height 4
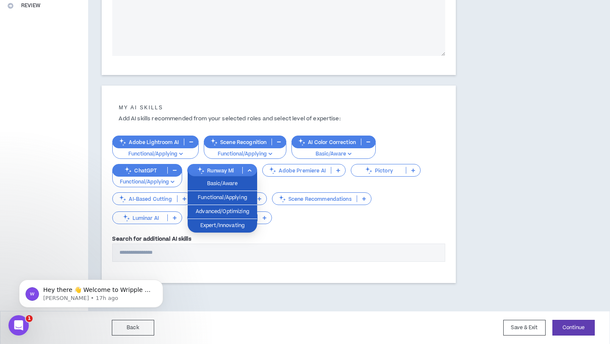
click at [250, 168] on icon at bounding box center [250, 170] width 4 height 4
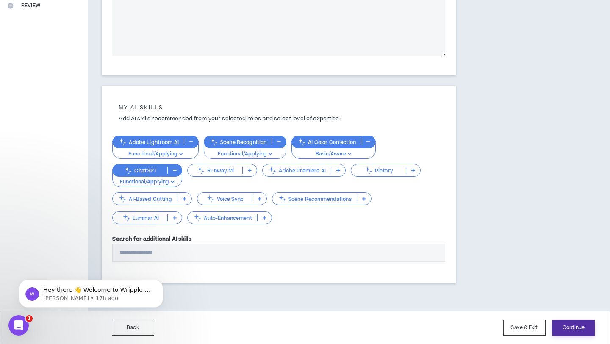
click at [560, 326] on button "Continue" at bounding box center [574, 328] width 42 height 16
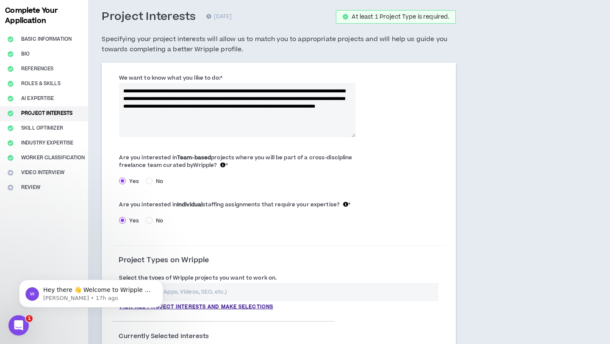
scroll to position [43, 0]
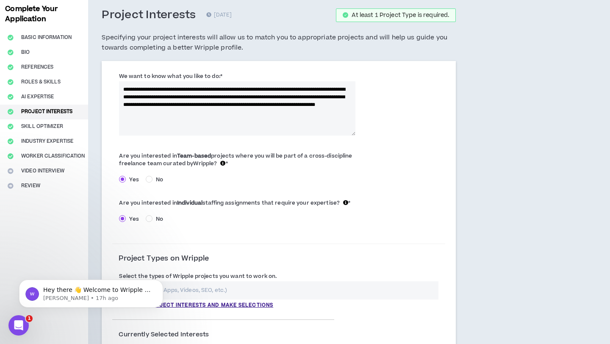
click at [308, 111] on textarea "**********" at bounding box center [237, 108] width 237 height 54
drag, startPoint x: 305, startPoint y: 113, endPoint x: 121, endPoint y: 85, distance: 186.5
click at [121, 85] on textarea "**********" at bounding box center [237, 108] width 237 height 54
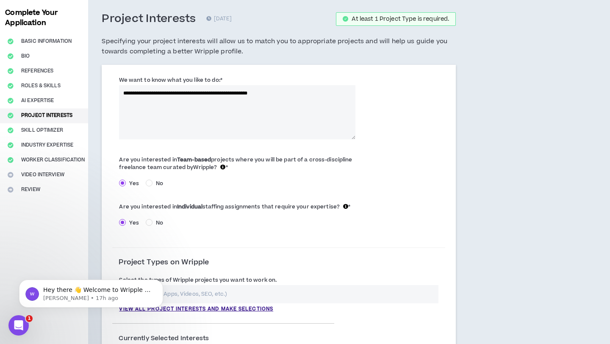
scroll to position [8, 0]
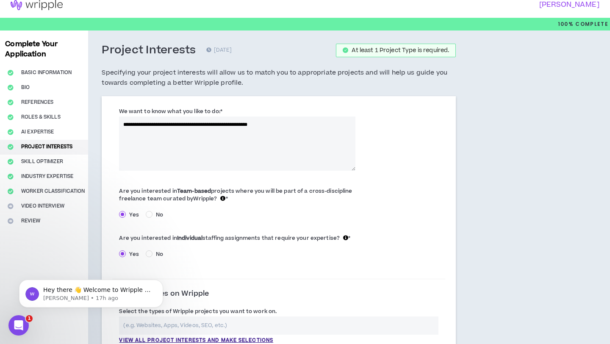
click at [283, 123] on textarea "**********" at bounding box center [237, 144] width 237 height 54
click at [312, 120] on textarea "**********" at bounding box center [237, 144] width 237 height 54
click at [302, 123] on textarea "**********" at bounding box center [237, 144] width 237 height 54
click at [123, 125] on textarea "**********" at bounding box center [237, 144] width 237 height 54
type textarea "**********"
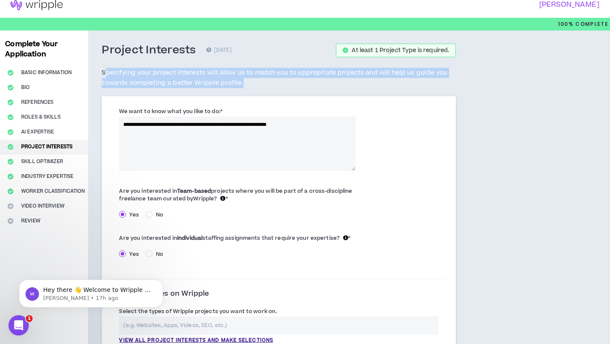
drag, startPoint x: 106, startPoint y: 70, endPoint x: 286, endPoint y: 130, distance: 190.2
copy h5 "pecifying your project interests will allow us to match you to appropriate proj…"
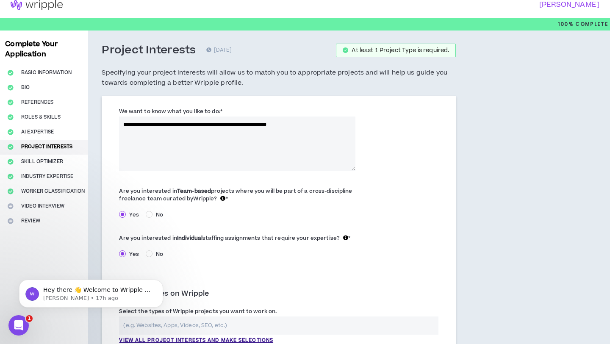
drag, startPoint x: 302, startPoint y: 124, endPoint x: 123, endPoint y: 124, distance: 178.9
click at [123, 124] on textarea "**********" at bounding box center [237, 144] width 237 height 54
paste textarea "**********"
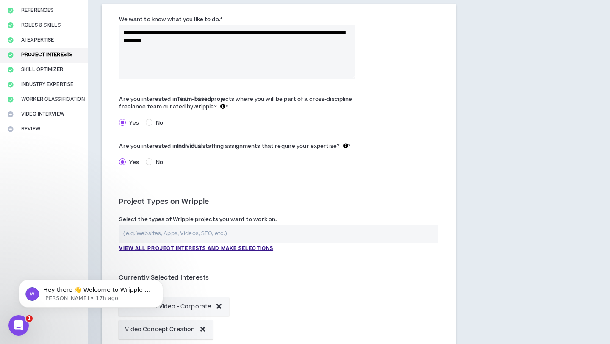
scroll to position [27, 0]
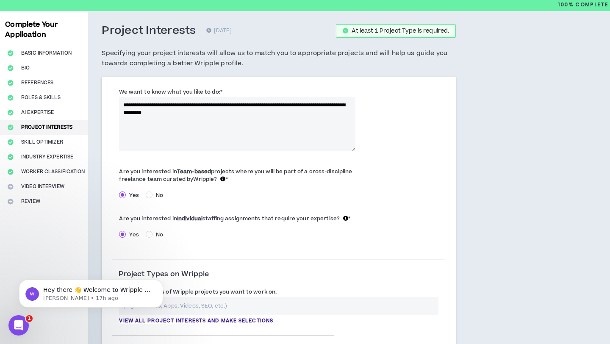
paste textarea "**********"
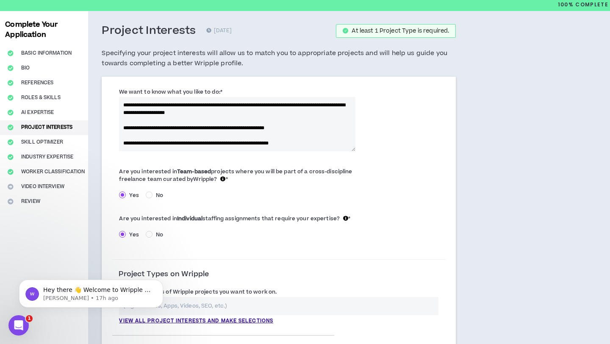
scroll to position [72, 0]
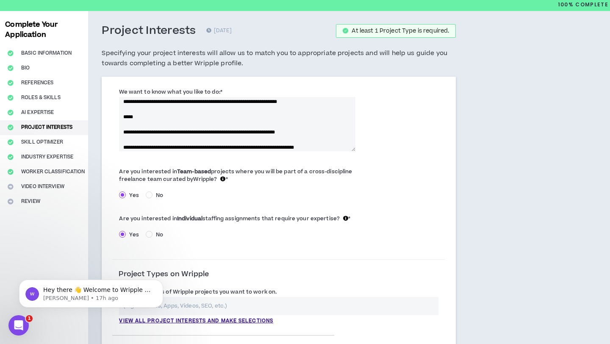
drag, startPoint x: 167, startPoint y: 132, endPoint x: 313, endPoint y: 141, distance: 145.7
click at [313, 141] on textarea "**********" at bounding box center [237, 124] width 237 height 54
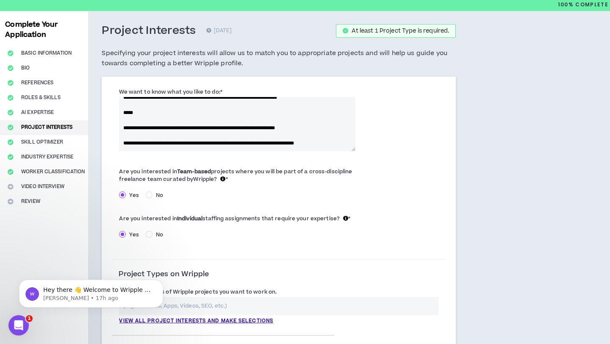
drag, startPoint x: 346, startPoint y: 148, endPoint x: 117, endPoint y: 143, distance: 229.0
click at [117, 143] on div "**********" at bounding box center [237, 119] width 250 height 64
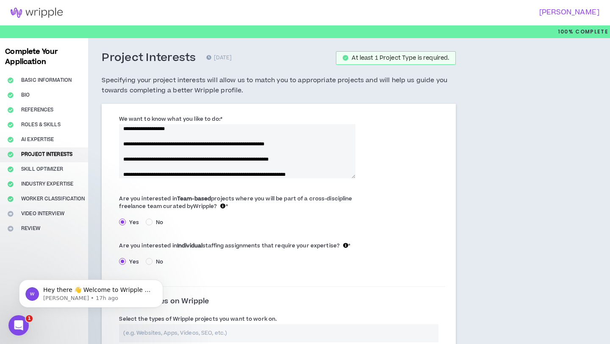
scroll to position [0, 0]
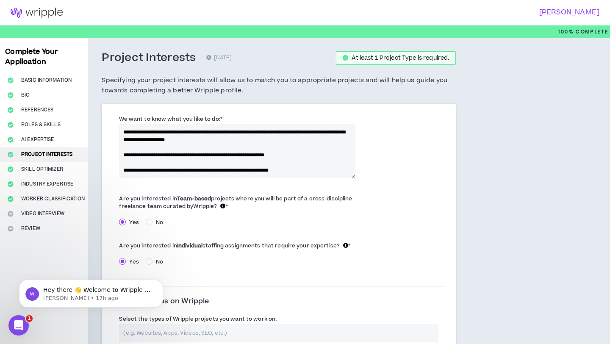
click at [212, 139] on textarea "**********" at bounding box center [237, 151] width 237 height 54
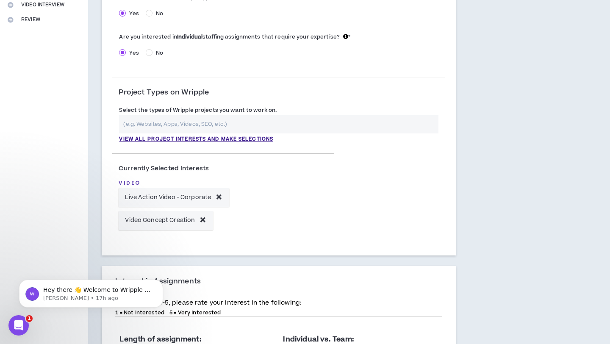
scroll to position [230, 0]
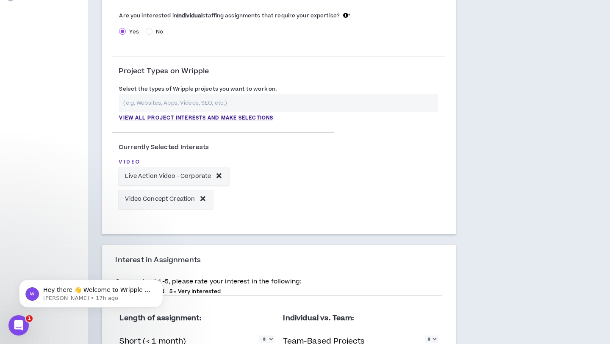
type textarea "**********"
click at [151, 105] on input "text" at bounding box center [279, 103] width 320 height 18
click at [150, 118] on p "View all project interests and make selections" at bounding box center [196, 118] width 154 height 8
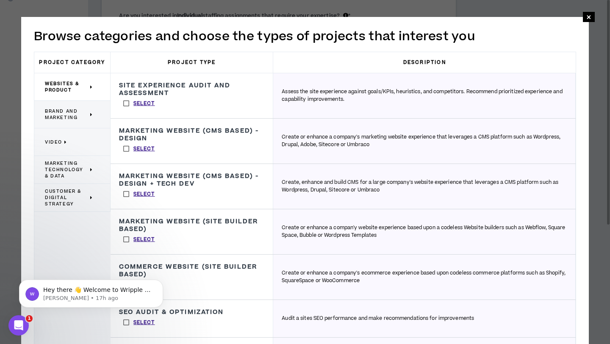
click at [89, 119] on p "Brand and Marketing" at bounding box center [69, 114] width 48 height 19
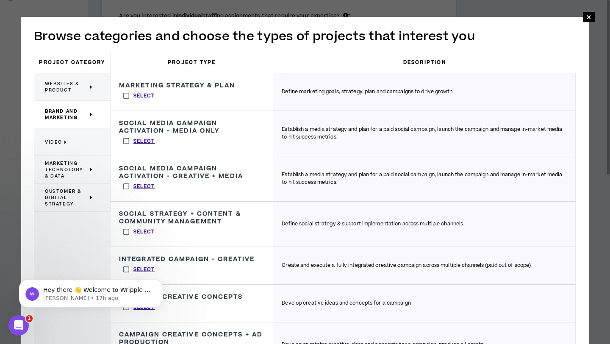
click at [79, 143] on p "Video" at bounding box center [69, 142] width 48 height 19
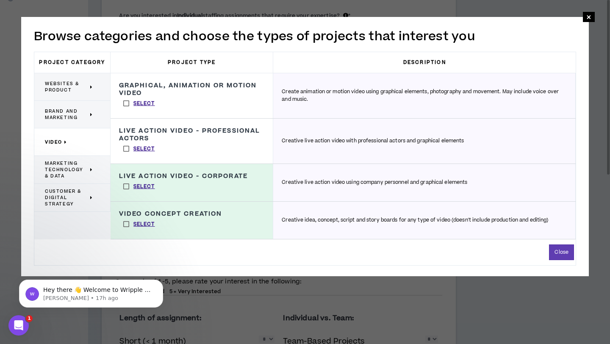
click at [88, 167] on span "Marketing Technology & Data" at bounding box center [66, 169] width 43 height 19
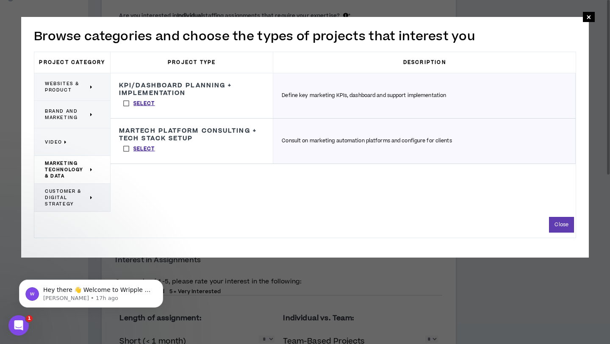
click at [89, 191] on p "Customer & Digital Strategy" at bounding box center [69, 197] width 48 height 19
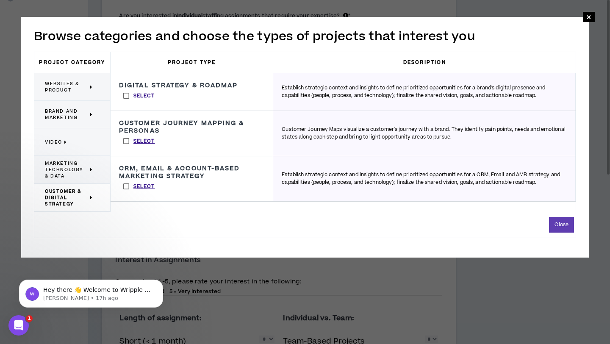
click at [75, 90] on span "Websites & Product" at bounding box center [66, 87] width 43 height 13
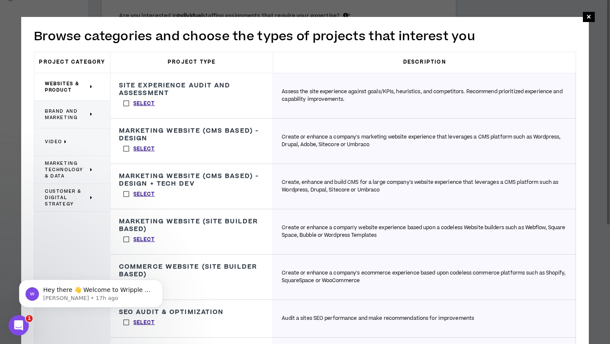
click at [70, 114] on span "Brand and Marketing" at bounding box center [66, 114] width 43 height 13
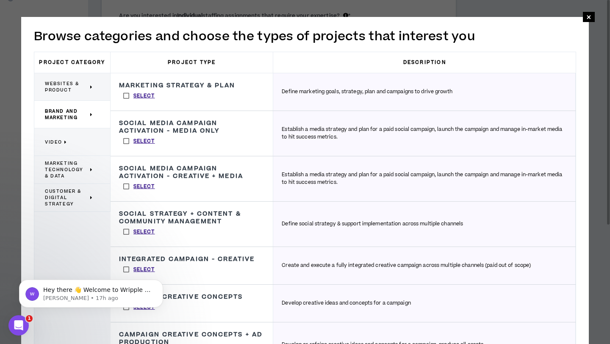
click at [128, 139] on label "Select" at bounding box center [139, 141] width 40 height 13
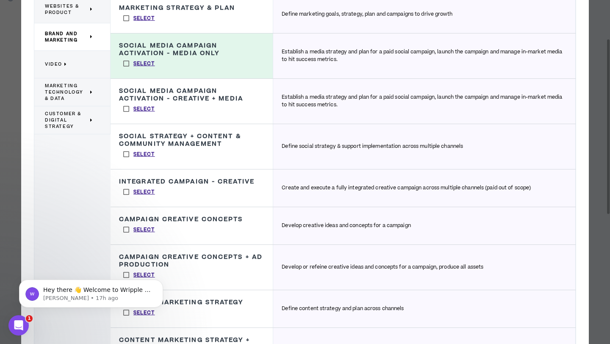
click at [126, 110] on label "Select" at bounding box center [139, 109] width 40 height 13
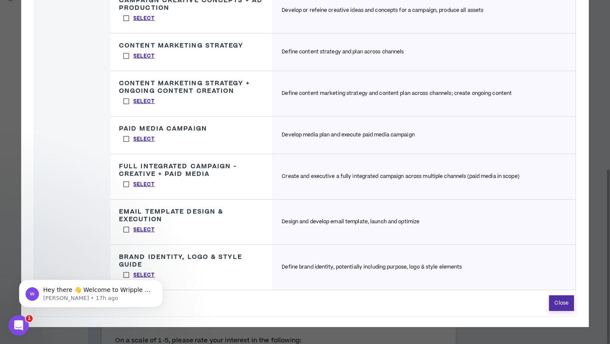
click at [570, 304] on button "Close" at bounding box center [561, 303] width 25 height 16
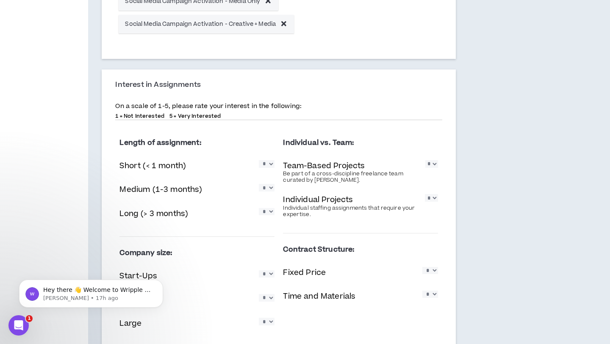
scroll to position [465, 0]
click at [266, 188] on select "* * * * *" at bounding box center [267, 186] width 16 height 7
select select "*"
click at [259, 184] on select "* * * * *" at bounding box center [267, 186] width 16 height 7
click at [273, 164] on select "* * * * *" at bounding box center [267, 162] width 16 height 7
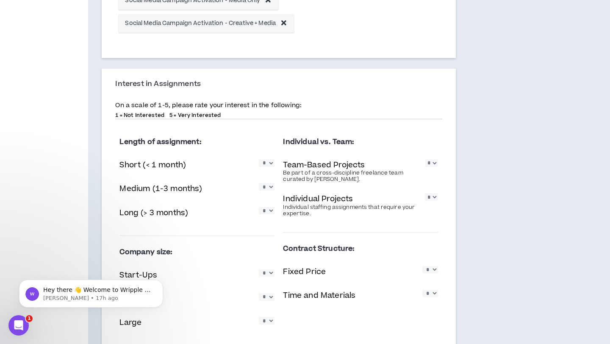
click at [270, 215] on select "* * * * *" at bounding box center [267, 210] width 16 height 7
select select "*"
click at [259, 207] on select "* * * * *" at bounding box center [267, 210] width 16 height 7
click at [272, 164] on select "* * * * *" at bounding box center [267, 162] width 16 height 7
select select "*"
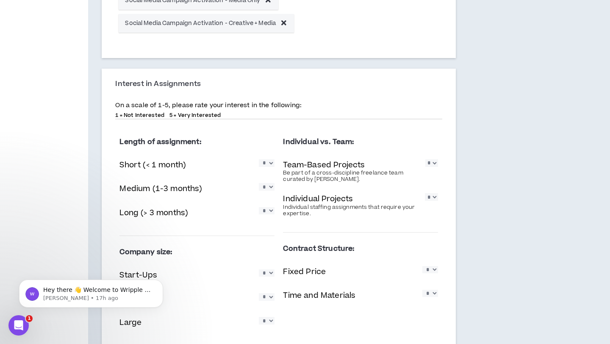
click at [259, 160] on select "* * * * *" at bounding box center [267, 162] width 16 height 7
click at [434, 200] on select "* * * * *" at bounding box center [431, 196] width 13 height 7
select select "*"
click at [425, 194] on select "* * * * *" at bounding box center [431, 196] width 13 height 7
click at [434, 167] on select "* * * * *" at bounding box center [432, 162] width 13 height 7
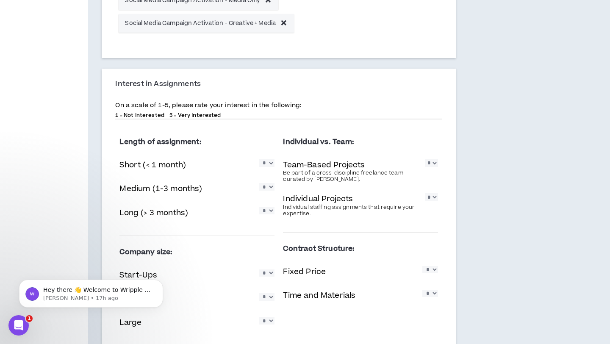
select select "*"
click at [426, 160] on select "* * * * *" at bounding box center [432, 162] width 13 height 7
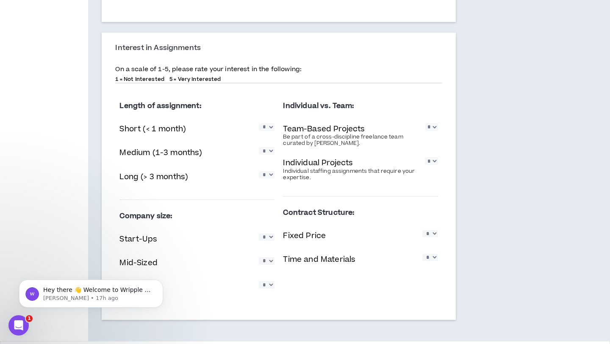
scroll to position [532, 0]
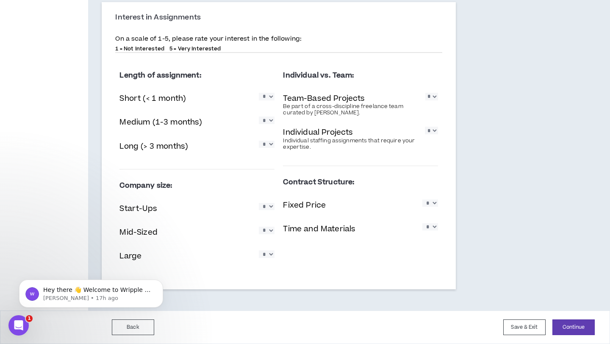
click at [269, 210] on select "* * * * *" at bounding box center [267, 206] width 16 height 7
select select "*"
click at [259, 203] on select "* * * * *" at bounding box center [267, 206] width 16 height 7
click at [266, 233] on select "* * * * *" at bounding box center [267, 230] width 16 height 7
select select "*"
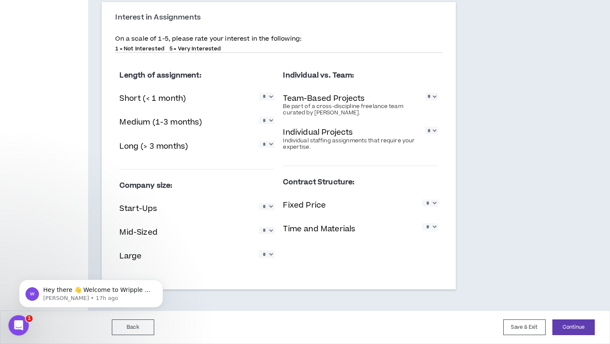
click at [259, 227] on select "* * * * *" at bounding box center [267, 230] width 16 height 7
click at [270, 258] on select "* * * * *" at bounding box center [267, 254] width 16 height 7
select select "*"
click at [259, 251] on select "* * * * *" at bounding box center [267, 254] width 16 height 7
click at [432, 207] on select "* * * * *" at bounding box center [431, 203] width 16 height 7
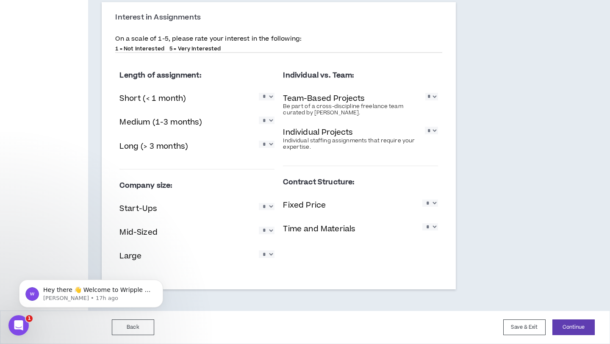
select select "*"
click at [423, 200] on select "* * * * *" at bounding box center [431, 203] width 16 height 7
click at [435, 231] on select "* * * * *" at bounding box center [431, 226] width 16 height 7
click at [423, 223] on select "* * * * *" at bounding box center [431, 226] width 16 height 7
click at [433, 231] on select "* * * * *" at bounding box center [431, 226] width 16 height 7
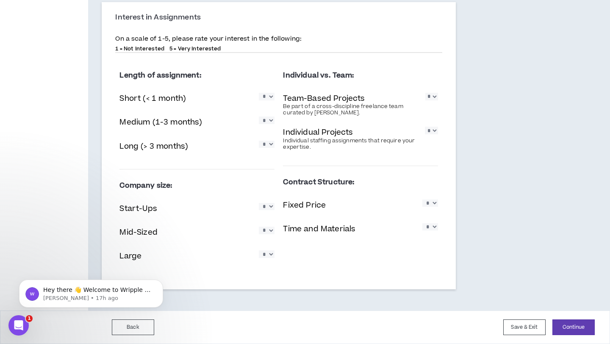
select select "*"
click at [423, 223] on select "* * * * *" at bounding box center [431, 226] width 16 height 7
click at [434, 205] on select "* * * * *" at bounding box center [431, 203] width 16 height 7
select select "*"
click at [423, 200] on select "* * * * *" at bounding box center [431, 203] width 16 height 7
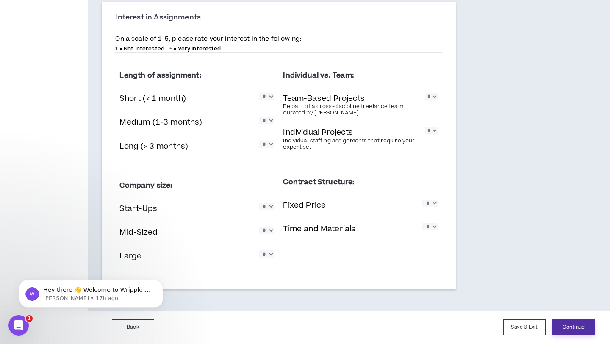
click at [567, 324] on button "Continue" at bounding box center [574, 328] width 42 height 16
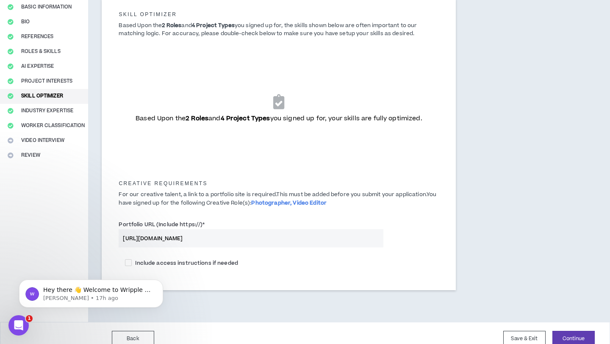
scroll to position [85, 0]
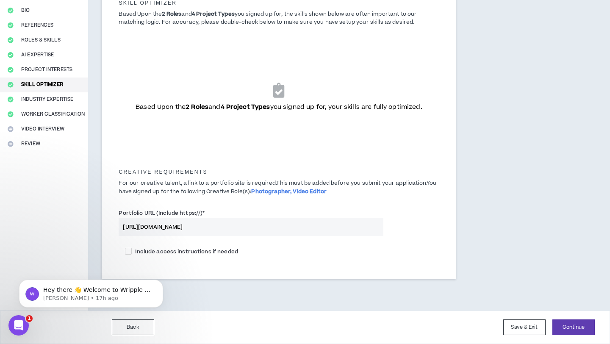
click at [255, 227] on input "[URL][DOMAIN_NAME]" at bounding box center [251, 227] width 265 height 18
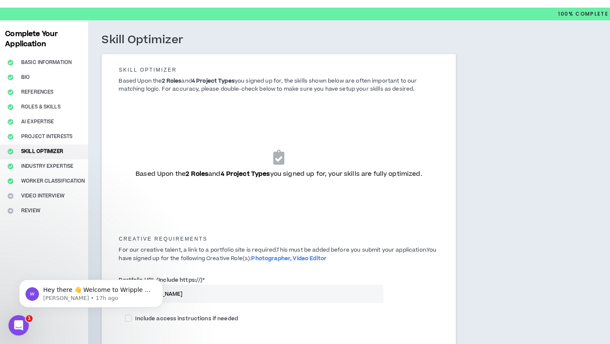
scroll to position [0, 0]
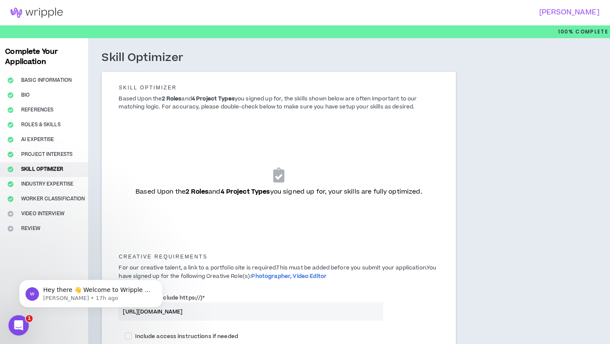
click at [279, 176] on icon at bounding box center [278, 174] width 11 height 15
click at [240, 208] on div "Based Upon the 2 Roles and 4 Project Types you signed up for, your skills are f…" at bounding box center [278, 182] width 307 height 106
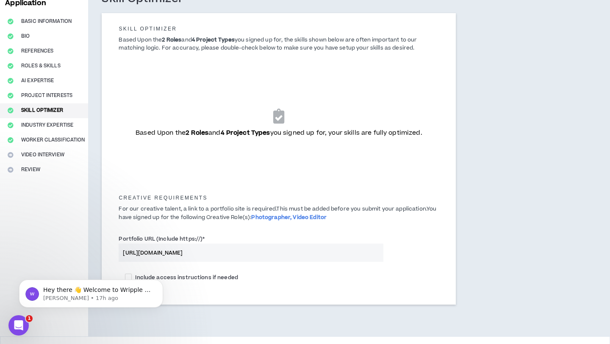
scroll to position [85, 0]
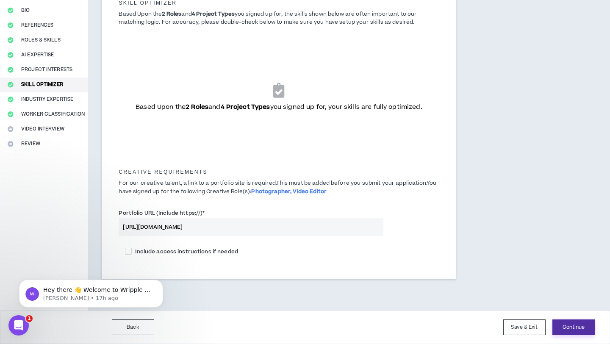
click at [582, 326] on button "Continue" at bounding box center [574, 328] width 42 height 16
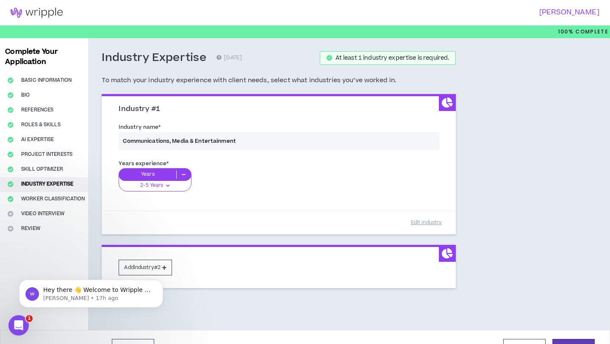
click at [211, 141] on div "Industry name * Communications, Media & Entertainment" at bounding box center [278, 138] width 333 height 36
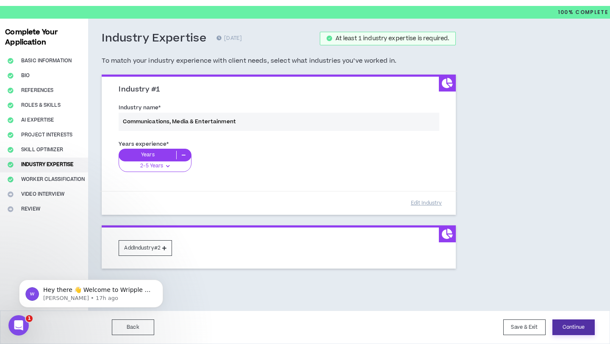
click at [573, 328] on button "Continue" at bounding box center [574, 328] width 42 height 16
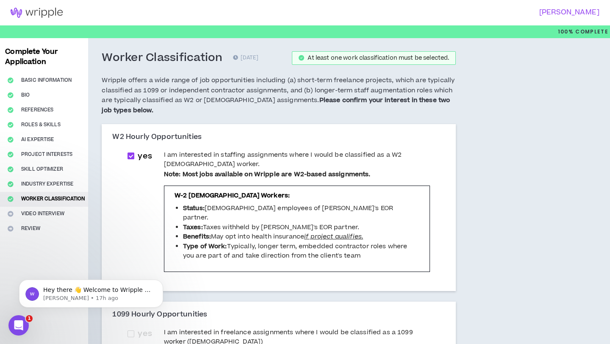
click at [132, 153] on span at bounding box center [131, 156] width 7 height 7
checkbox input "*****"
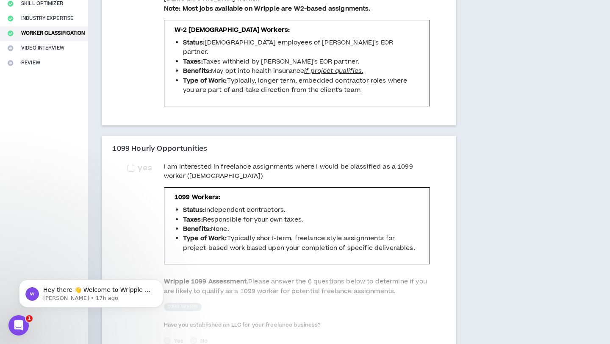
scroll to position [184, 0]
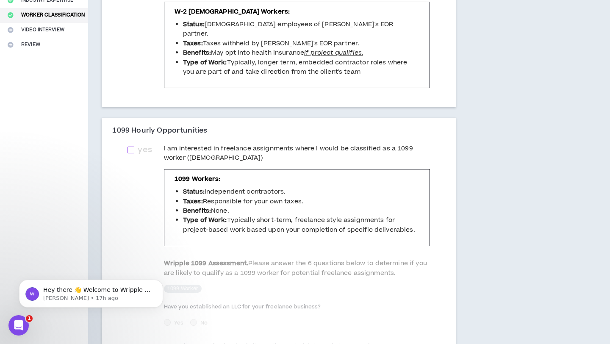
click at [130, 147] on span at bounding box center [131, 150] width 7 height 7
checkbox input "****"
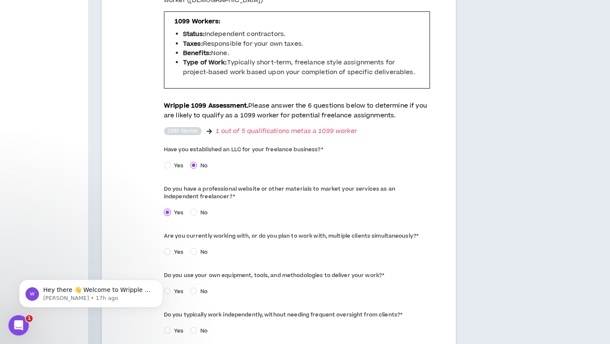
scroll to position [353, 0]
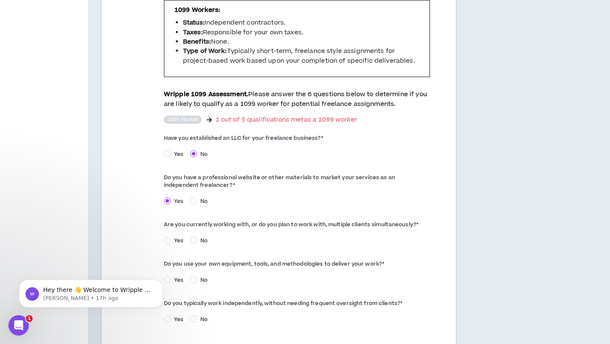
click at [173, 237] on span "Yes" at bounding box center [179, 241] width 16 height 8
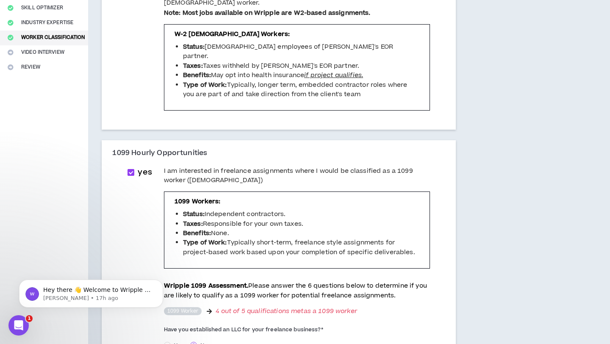
scroll to position [61, 0]
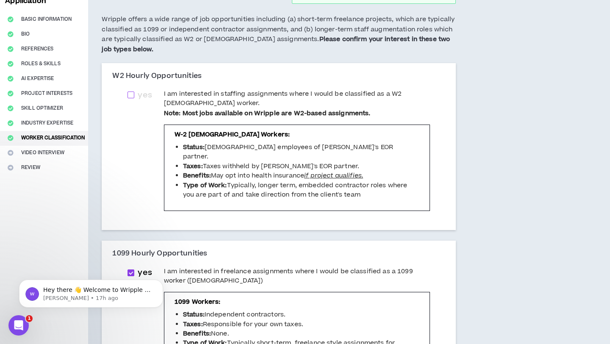
click at [133, 96] on span at bounding box center [131, 95] width 7 height 7
checkbox input "****"
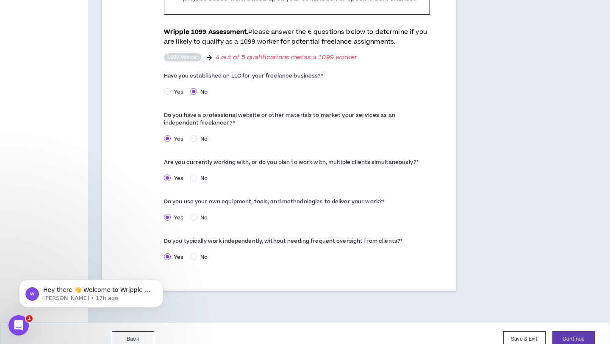
scroll to position [419, 0]
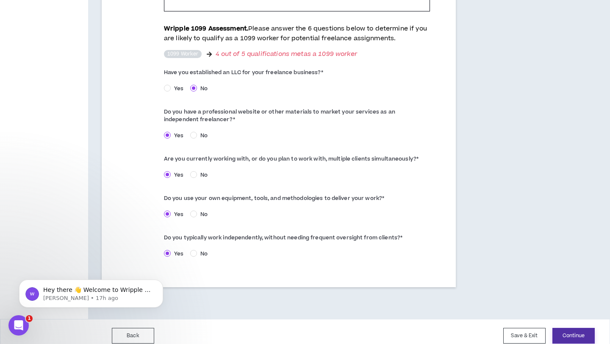
click at [586, 331] on button "Continue" at bounding box center [574, 336] width 42 height 16
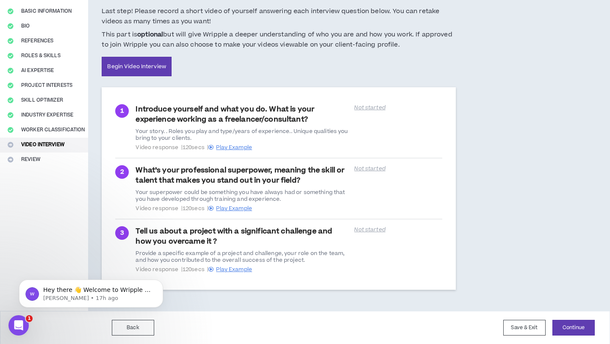
scroll to position [70, 0]
click at [524, 331] on button "Save & Exit" at bounding box center [525, 328] width 42 height 16
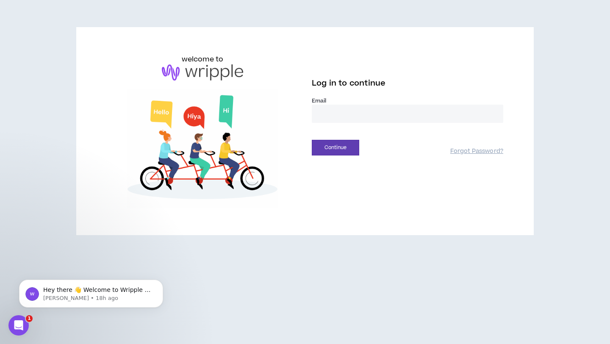
click at [388, 110] on input "email" at bounding box center [408, 114] width 192 height 18
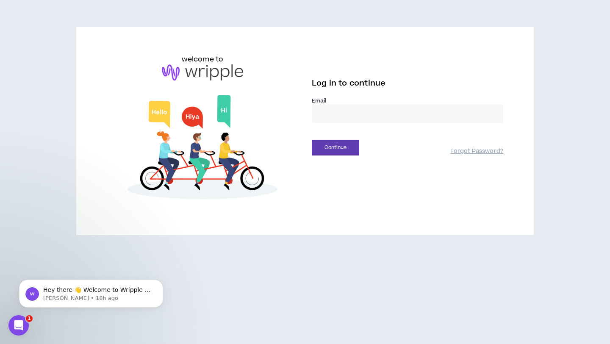
type input "**********"
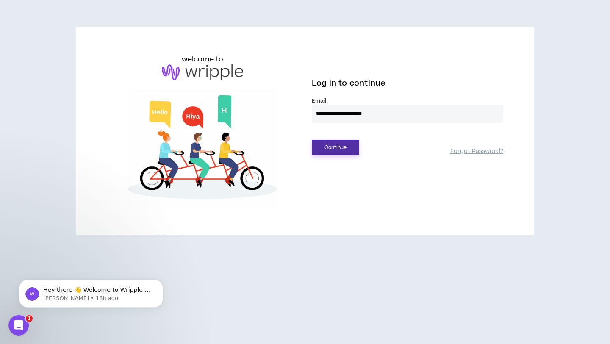
click at [334, 142] on button "Continue" at bounding box center [335, 148] width 47 height 16
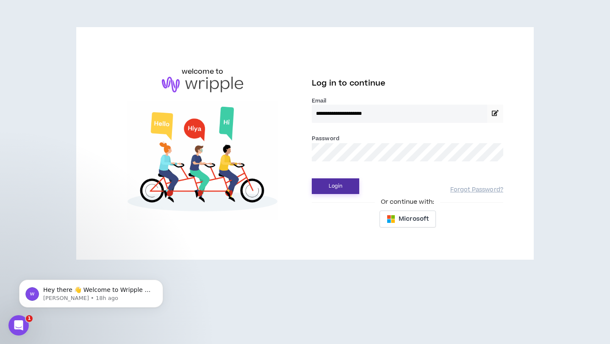
click at [346, 189] on button "Login" at bounding box center [335, 186] width 47 height 16
